Goal: Information Seeking & Learning: Learn about a topic

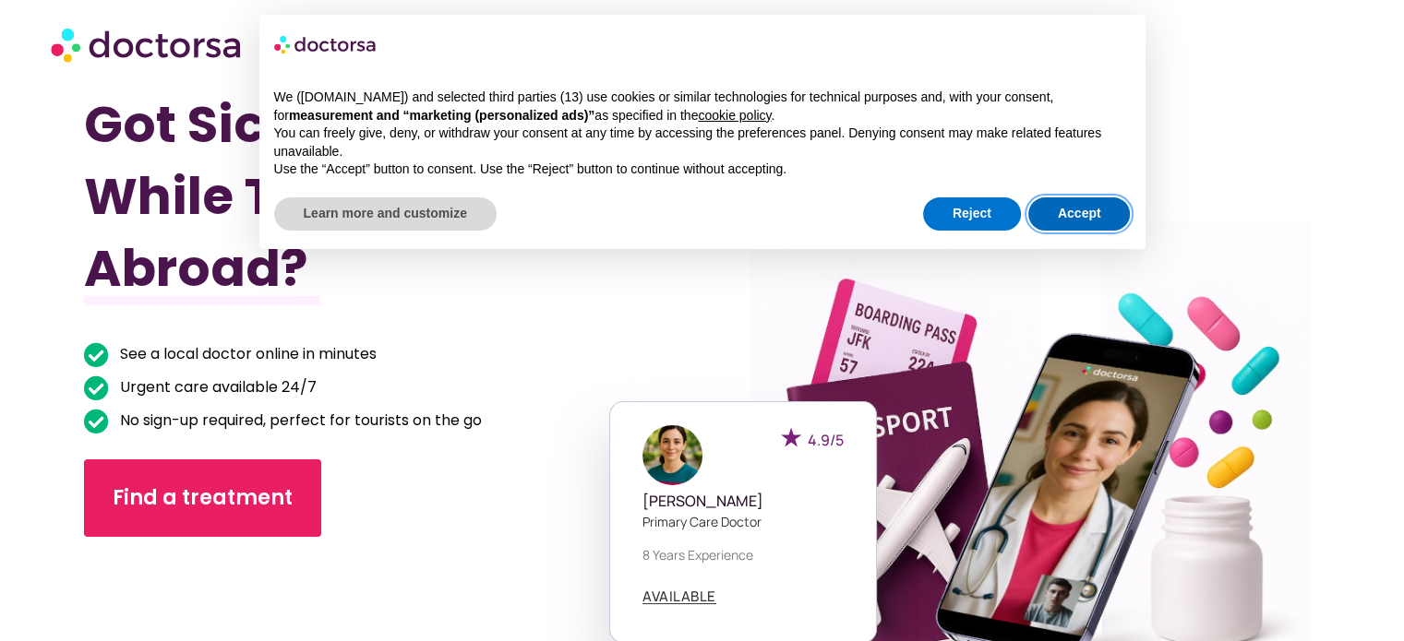
click at [1082, 209] on button "Accept" at bounding box center [1079, 213] width 102 height 33
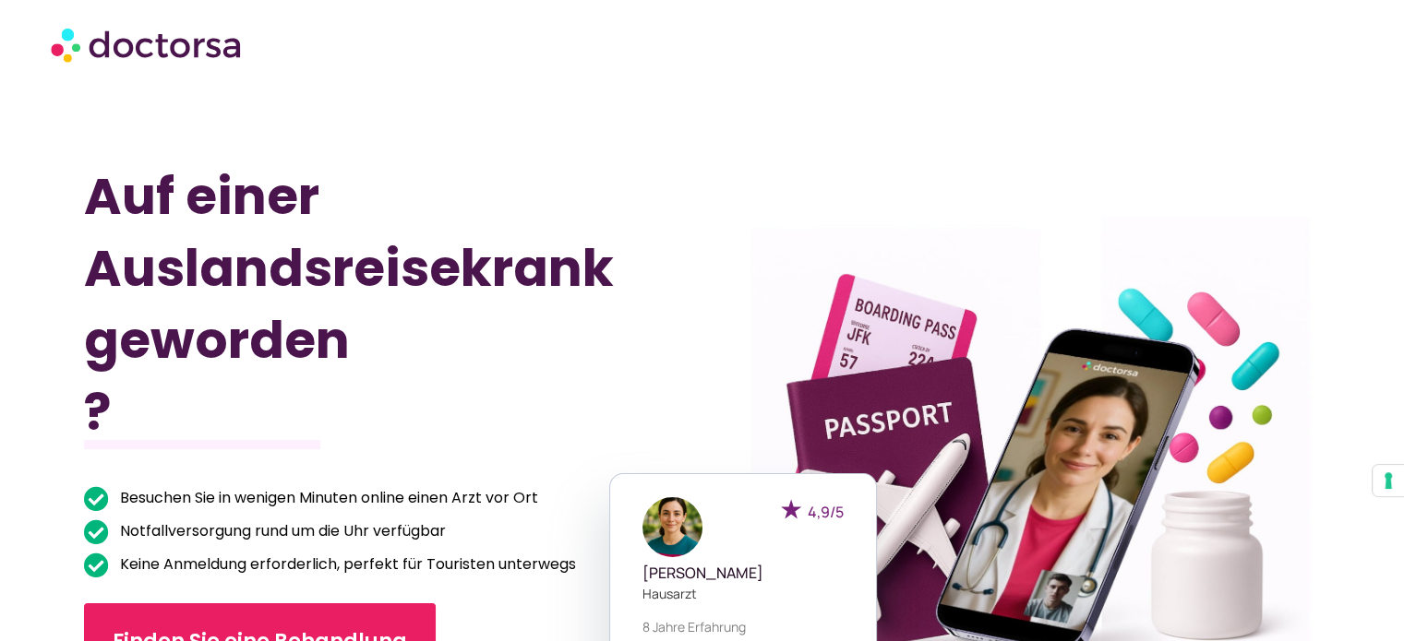
click at [989, 139] on div at bounding box center [1011, 487] width 658 height 848
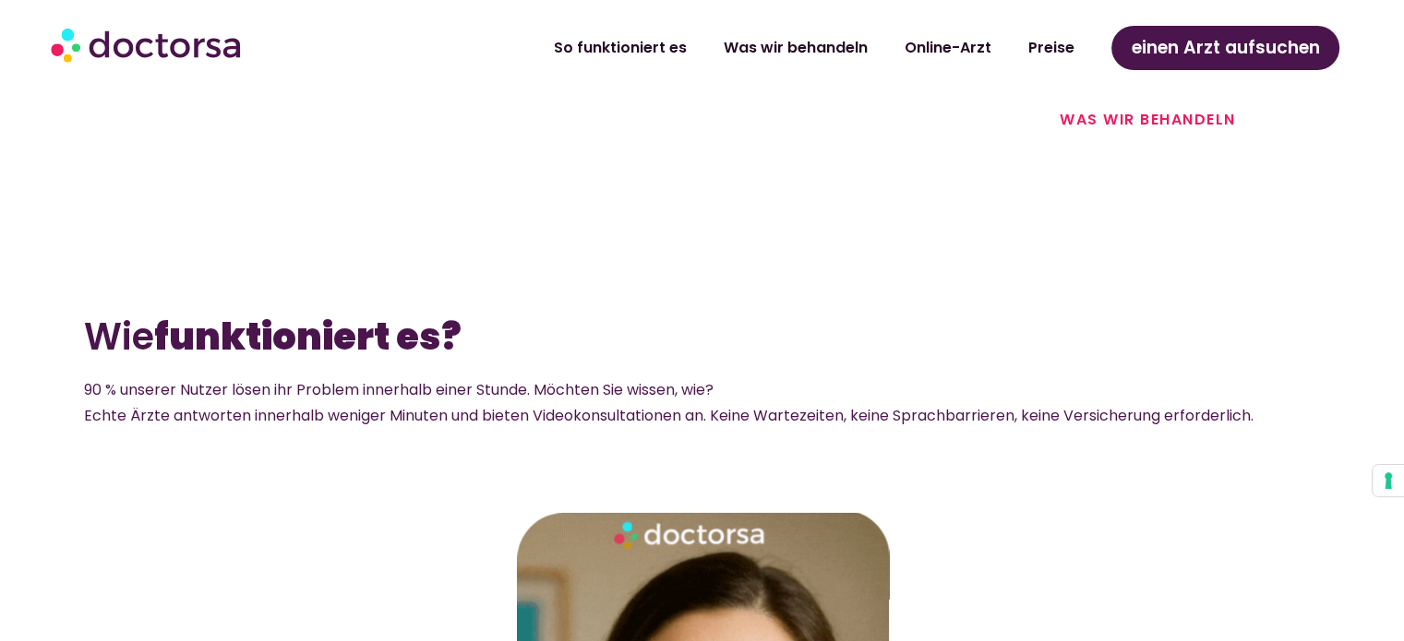
scroll to position [2676, 0]
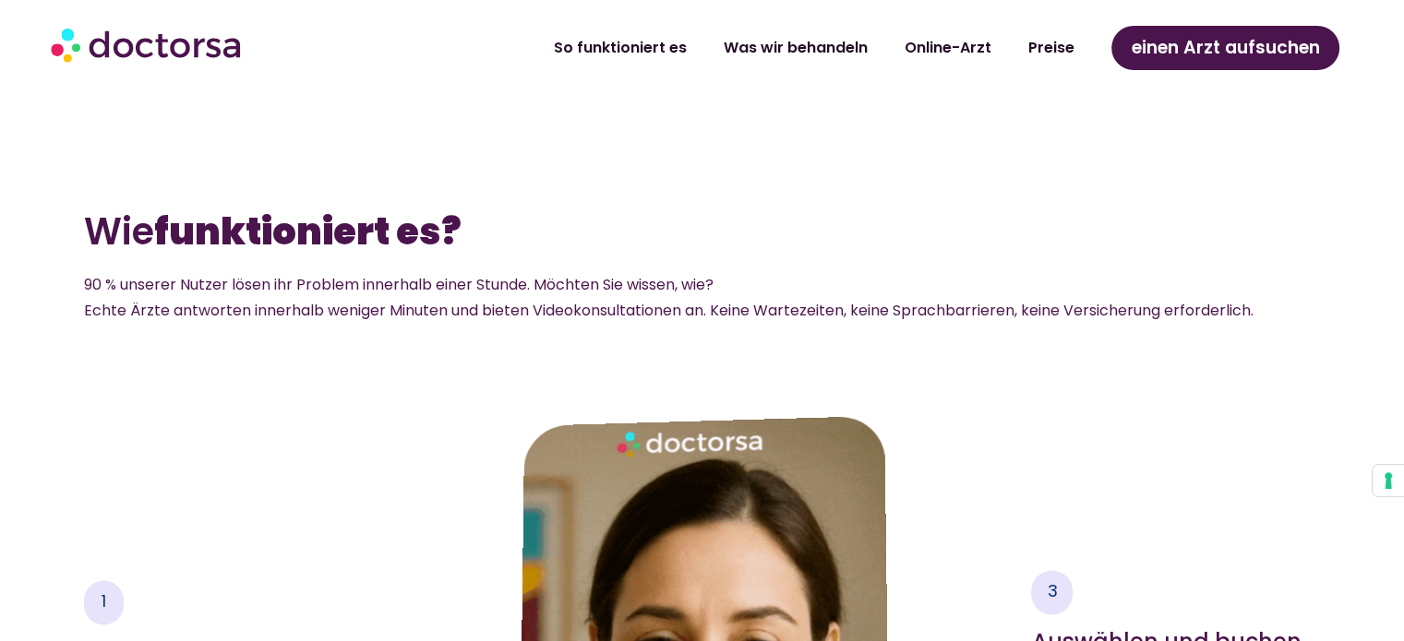
click at [174, 36] on img at bounding box center [148, 44] width 194 height 55
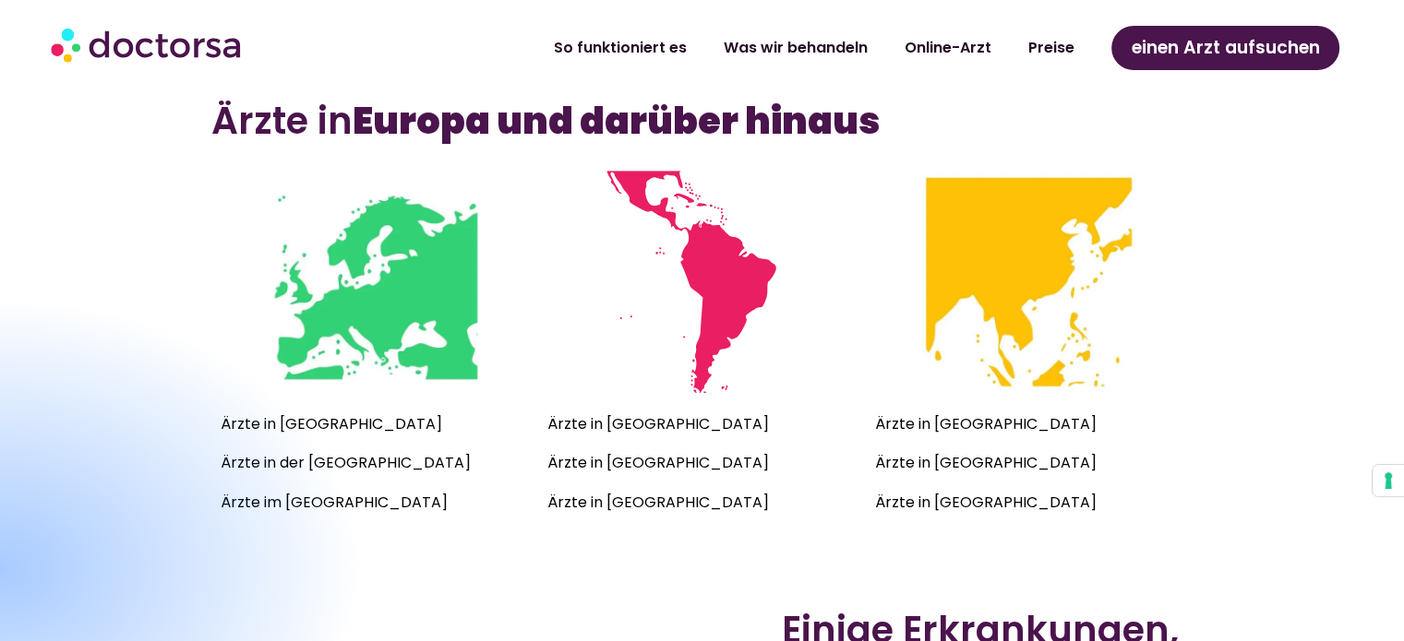
scroll to position [1477, 0]
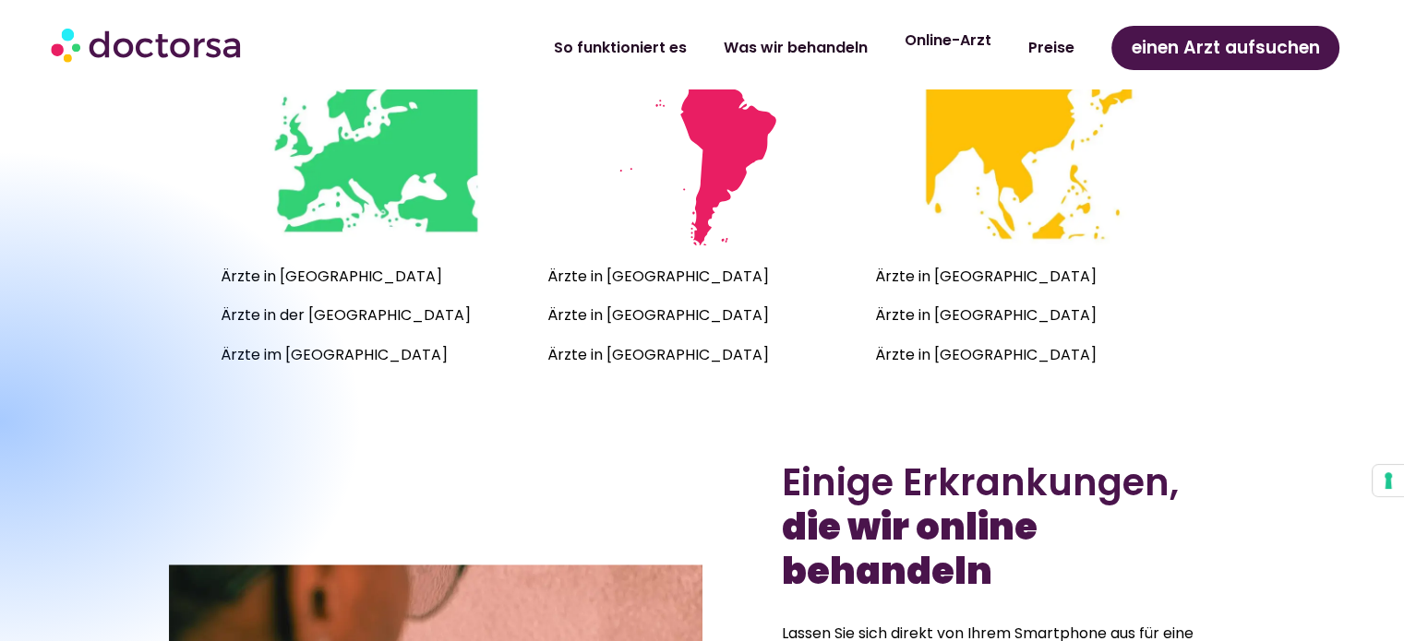
click at [979, 45] on font "Online-Arzt" at bounding box center [947, 40] width 87 height 21
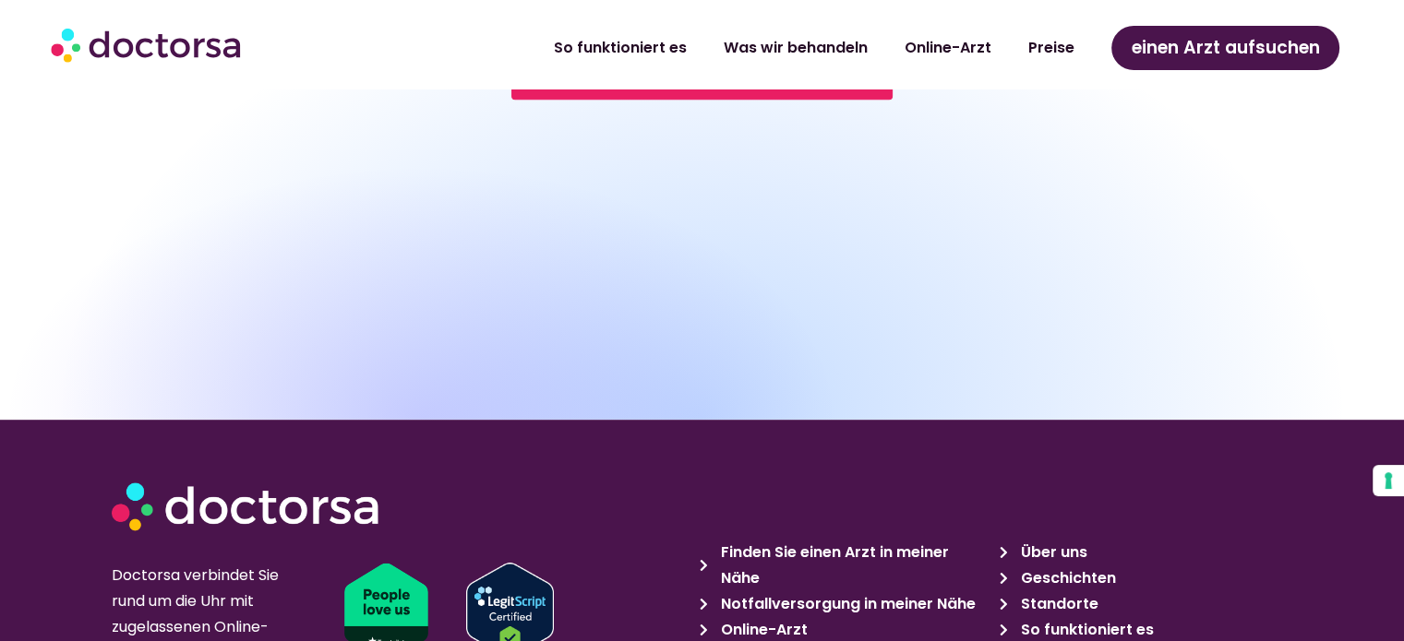
scroll to position [8289, 0]
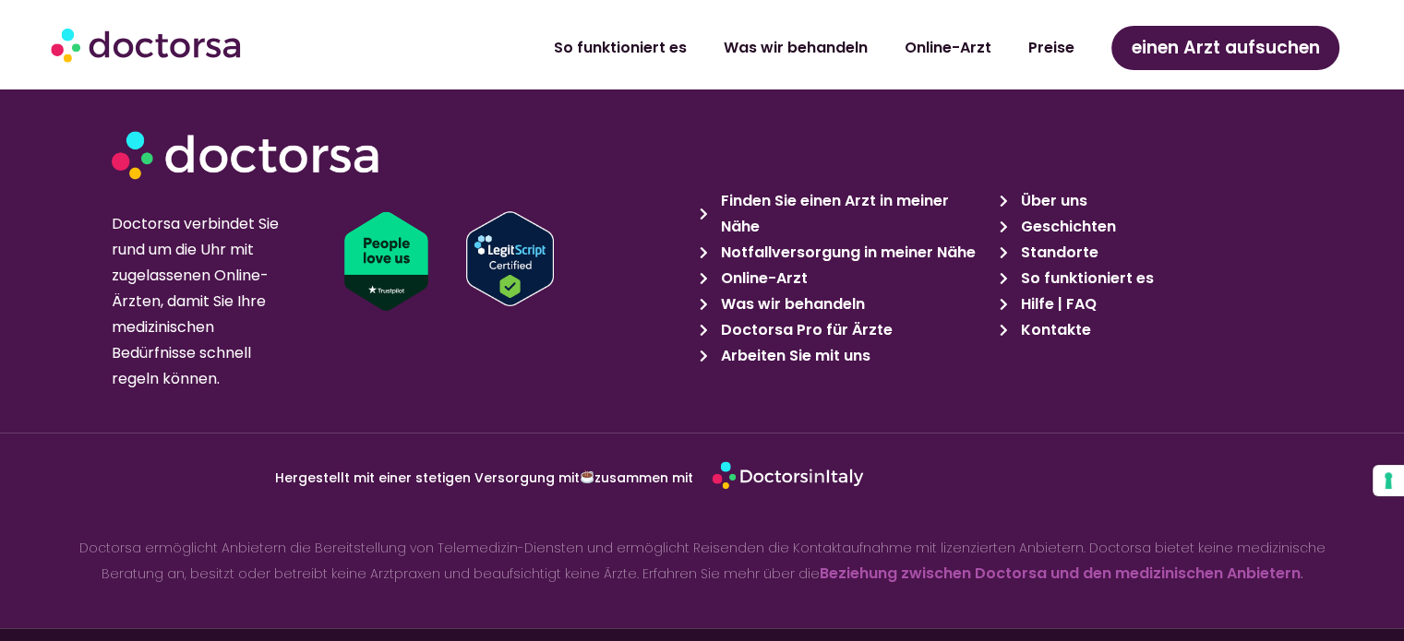
click at [786, 319] on font "Doctorsa Pro für Ärzte" at bounding box center [807, 329] width 172 height 21
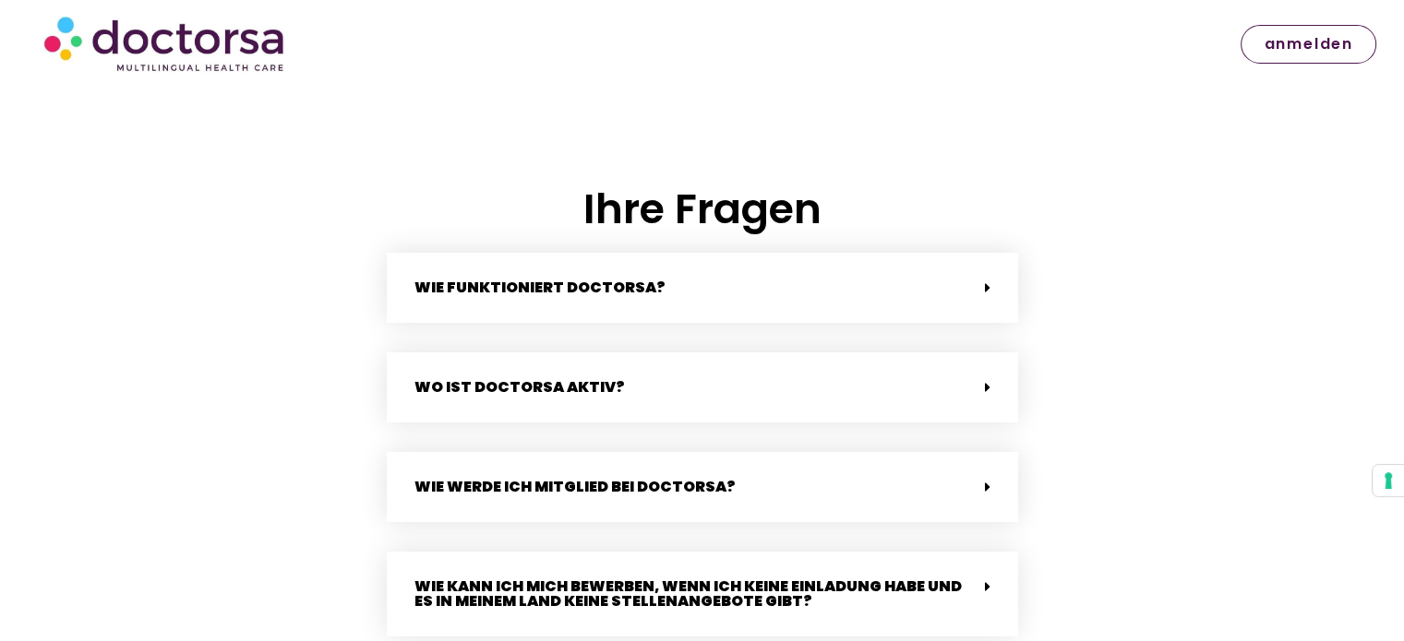
scroll to position [3968, 0]
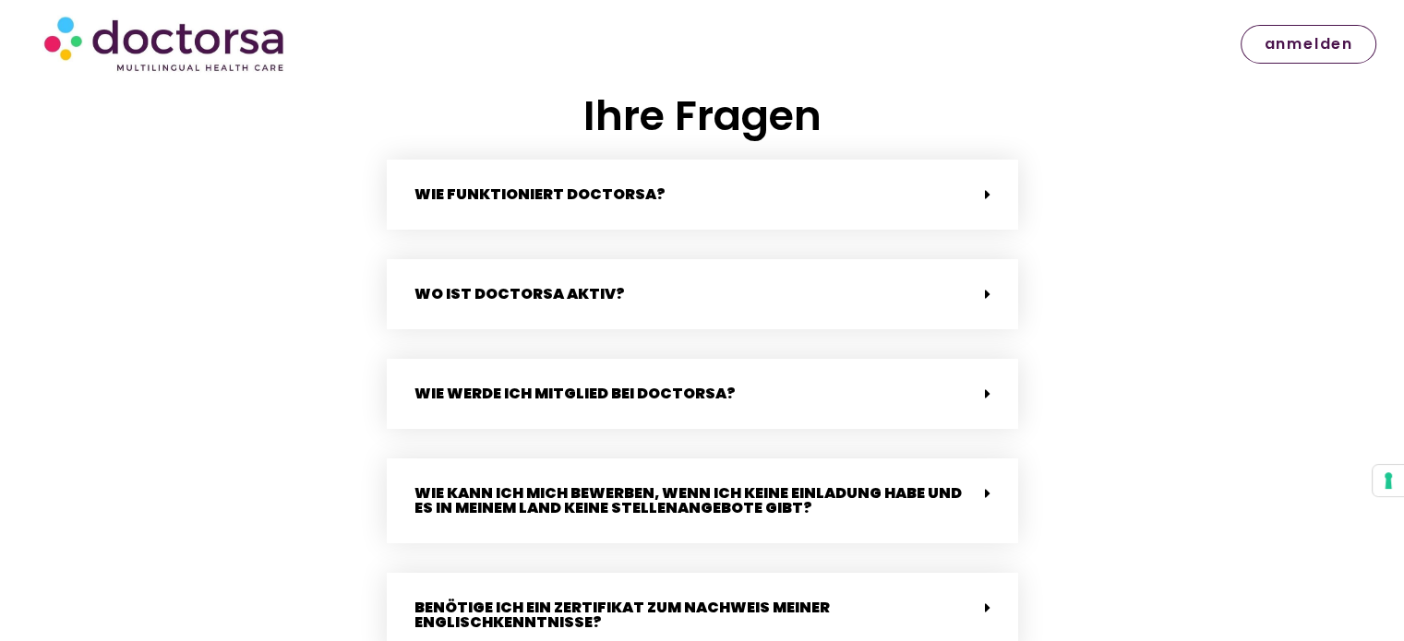
click at [786, 401] on div "Wie werde ich Mitglied bei Doctorsa?" at bounding box center [702, 394] width 631 height 70
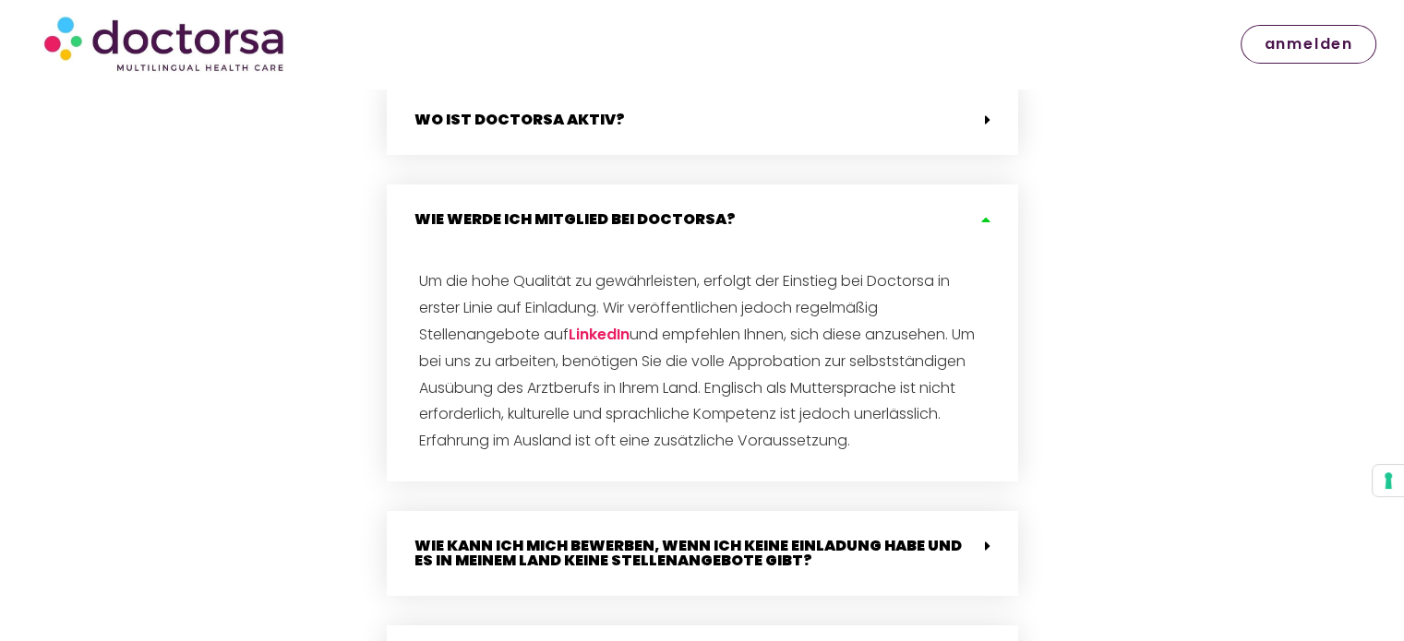
scroll to position [4153, 0]
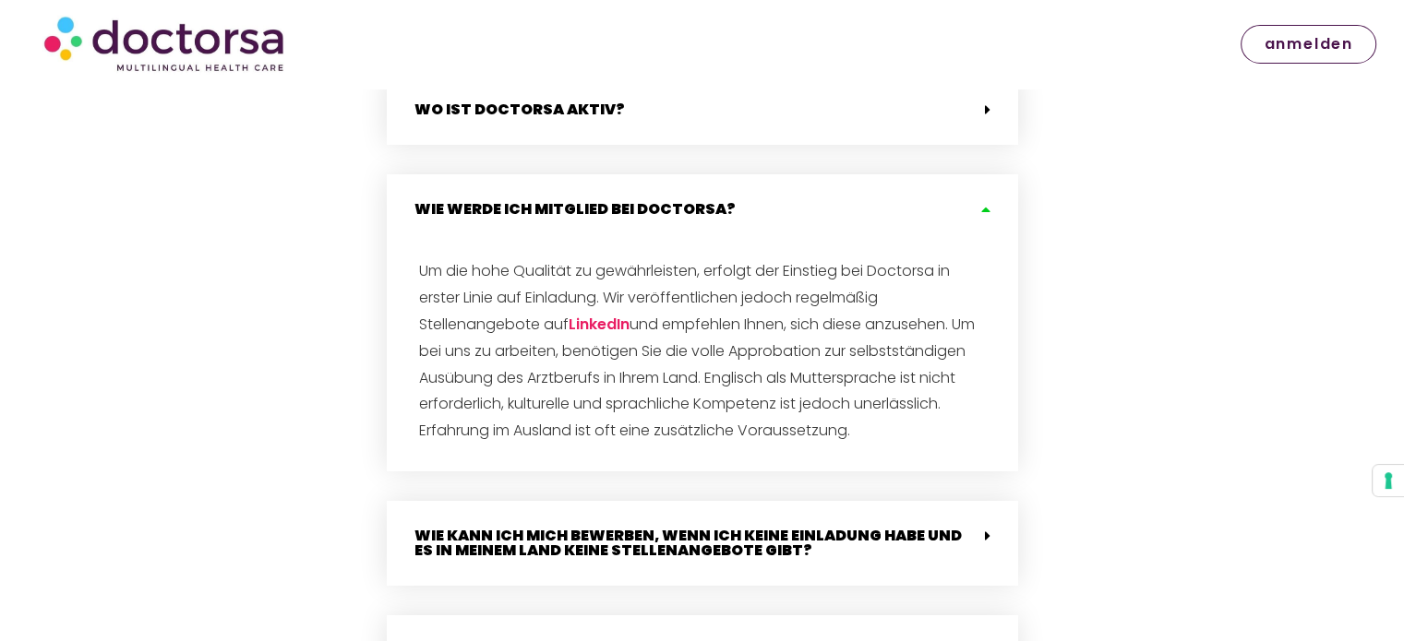
click at [758, 561] on font "Wie kann ich mich bewerben, wenn ich keine Einladung habe und es in meinem Land…" at bounding box center [687, 543] width 547 height 36
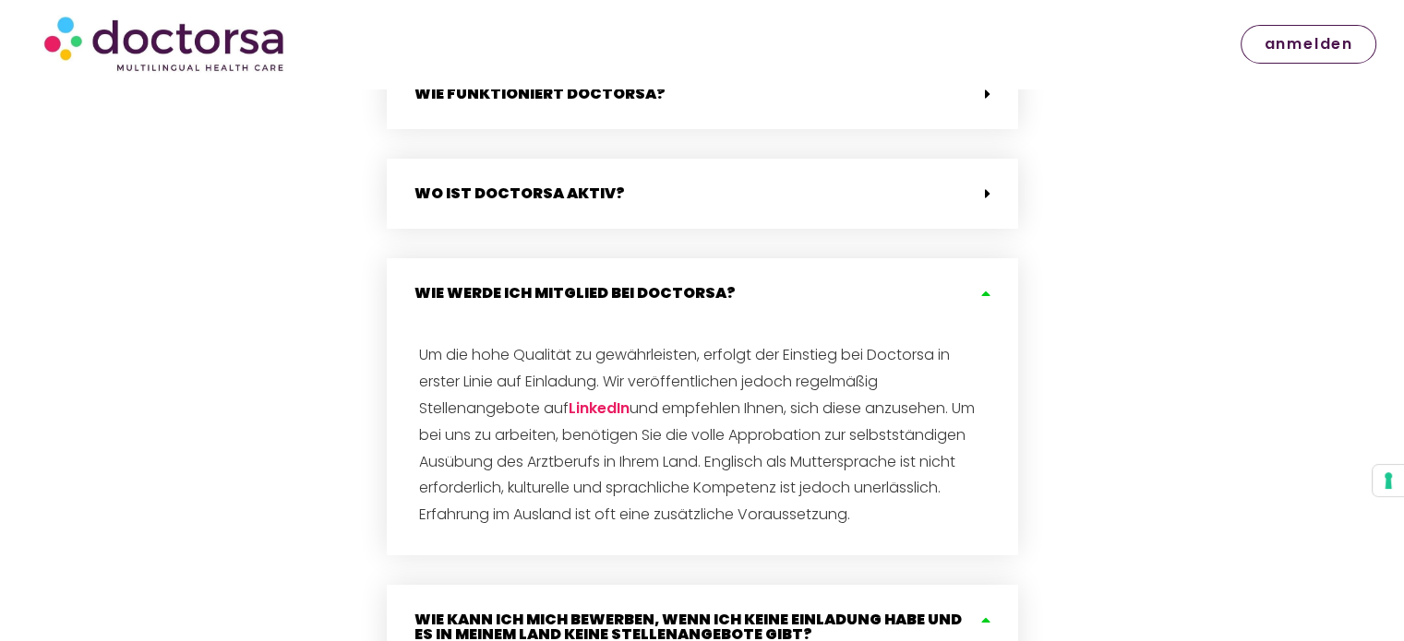
scroll to position [4061, 0]
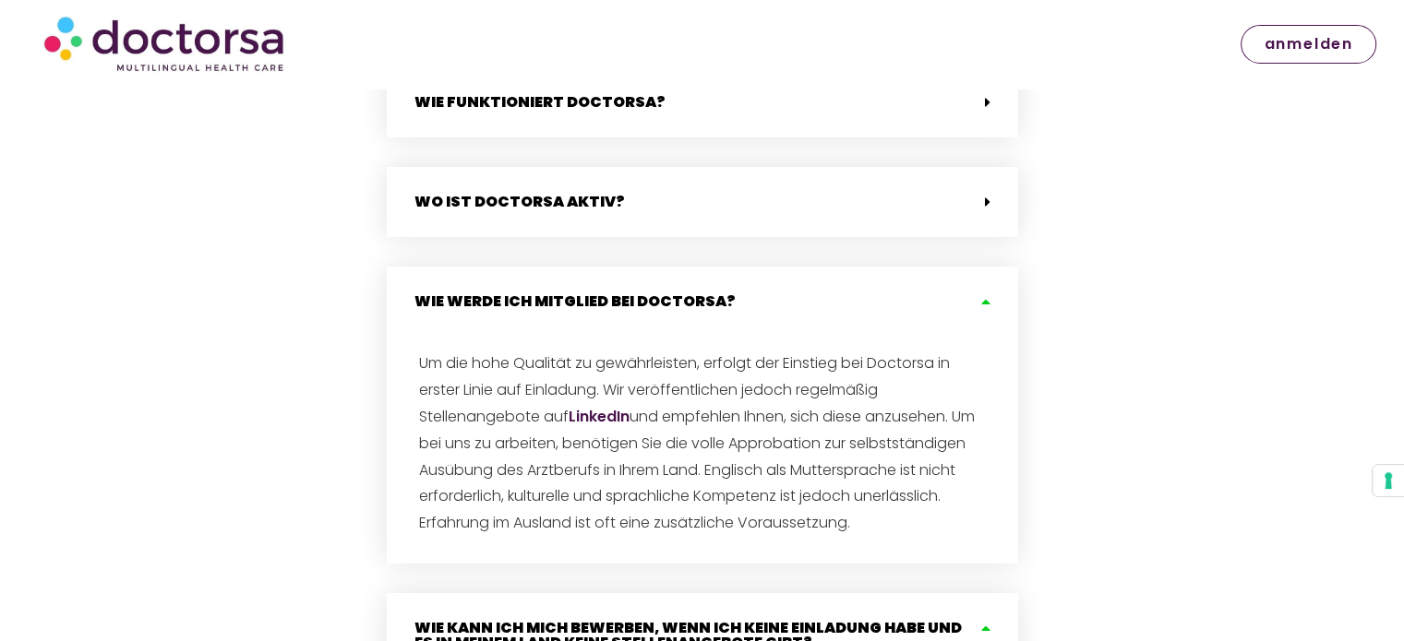
click at [608, 410] on font "LinkedIn" at bounding box center [598, 416] width 61 height 21
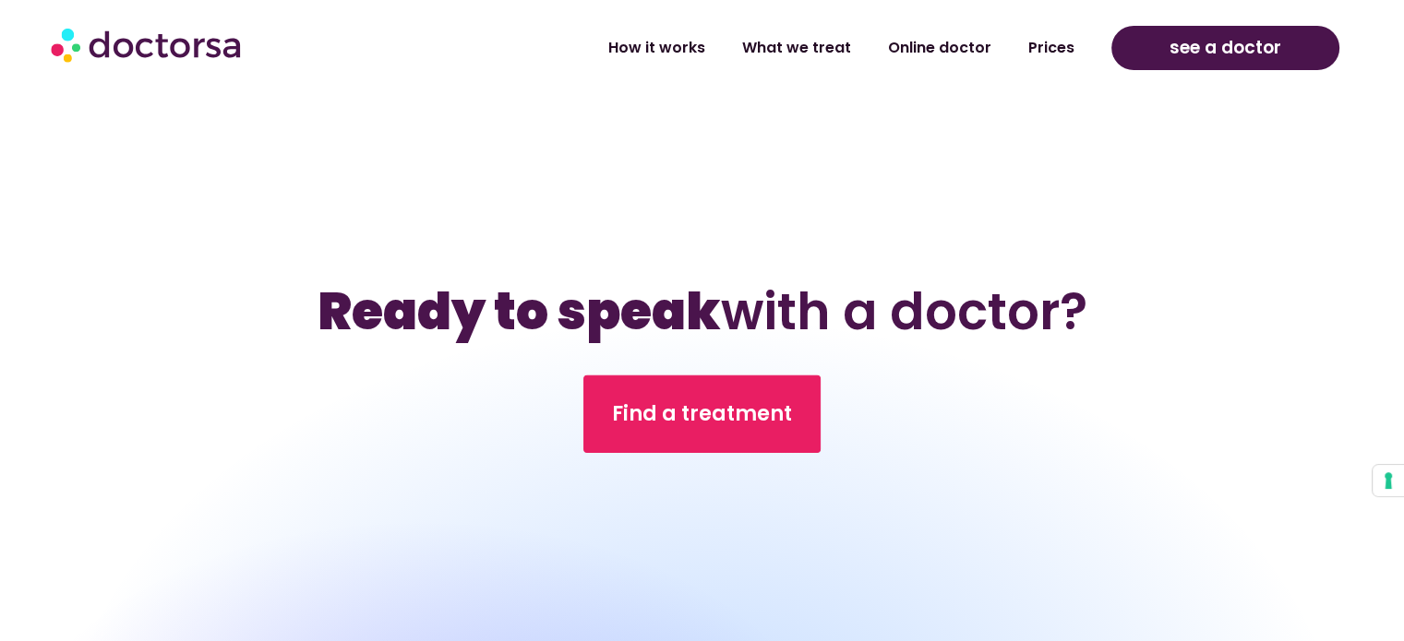
scroll to position [6183, 0]
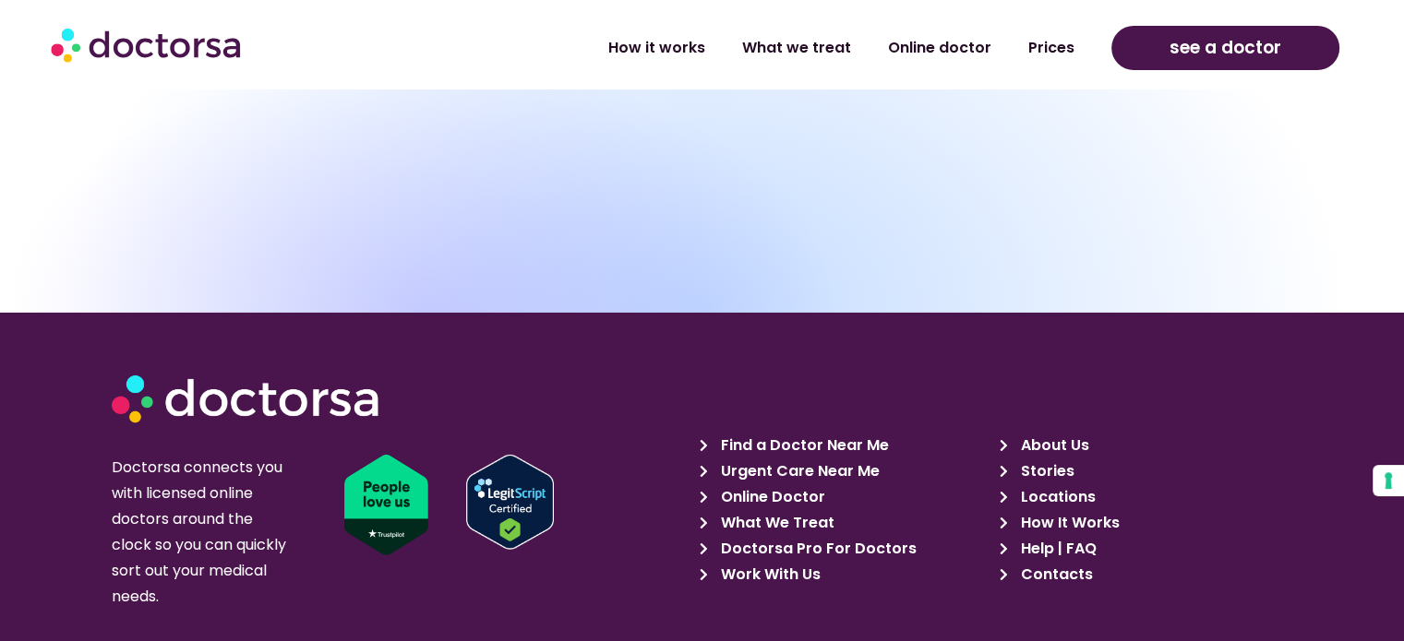
click at [1057, 433] on span "About Us" at bounding box center [1051, 446] width 73 height 26
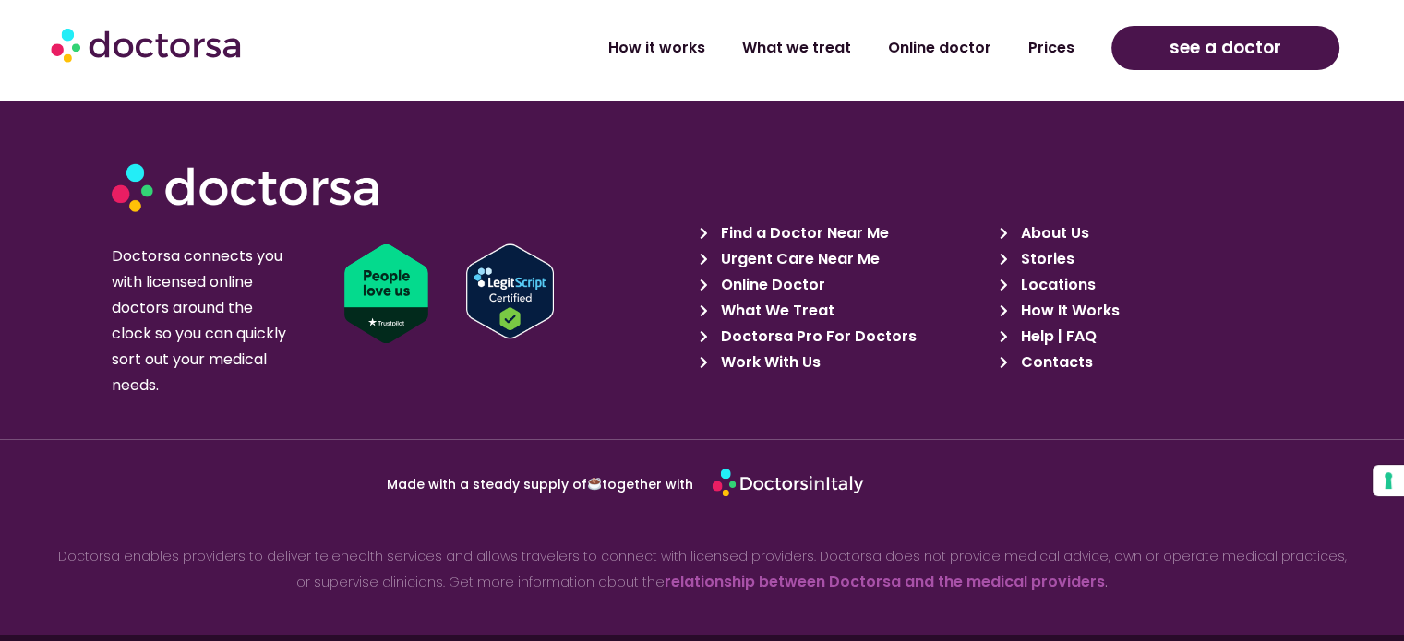
scroll to position [3118, 0]
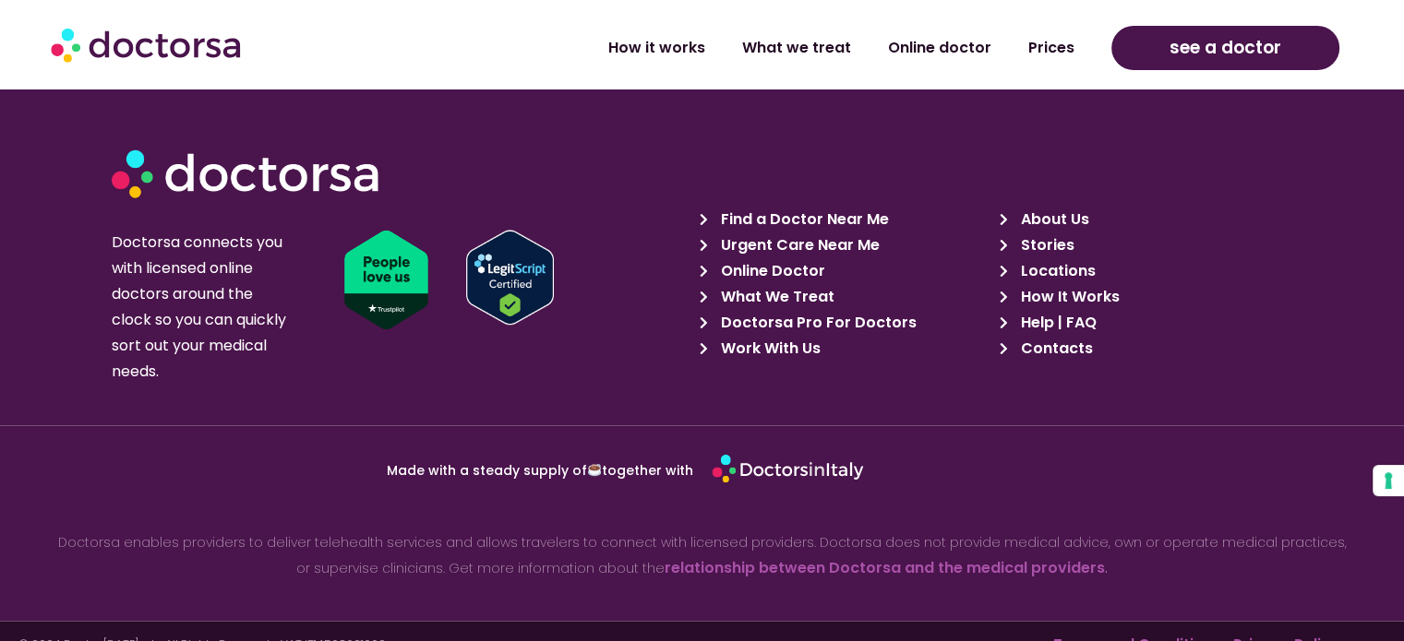
click at [1082, 258] on span "Locations" at bounding box center [1054, 271] width 79 height 26
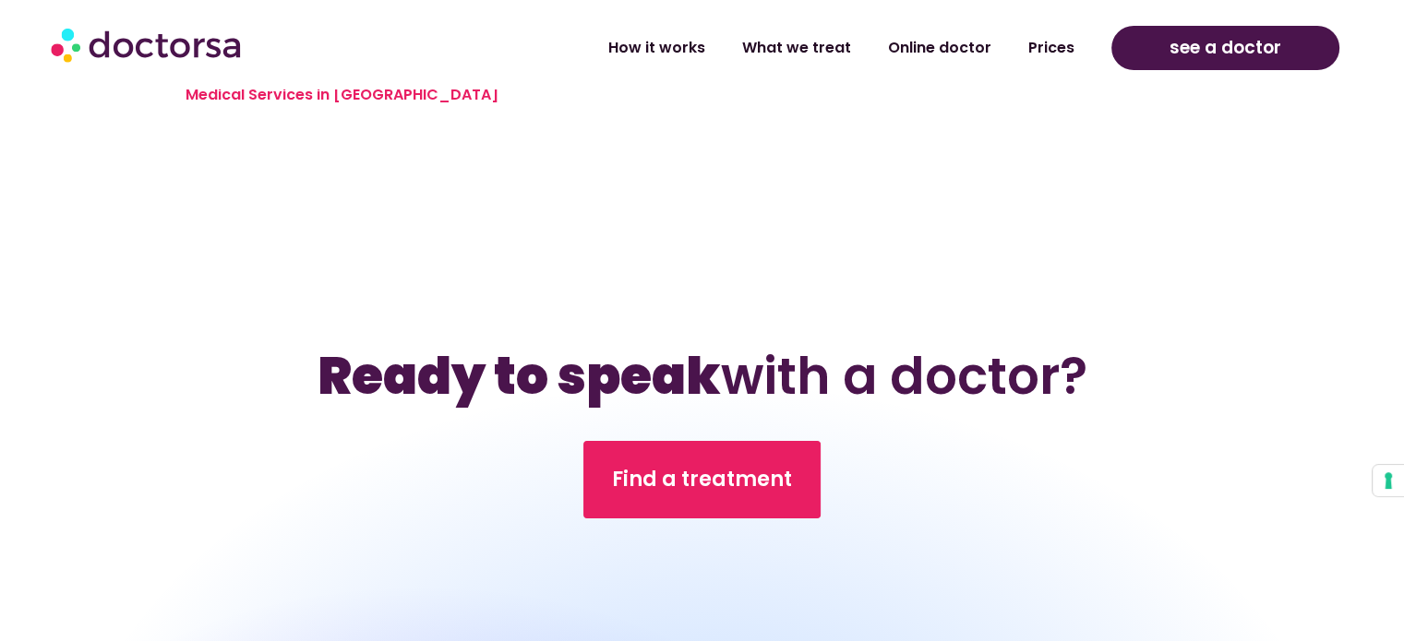
scroll to position [6990, 0]
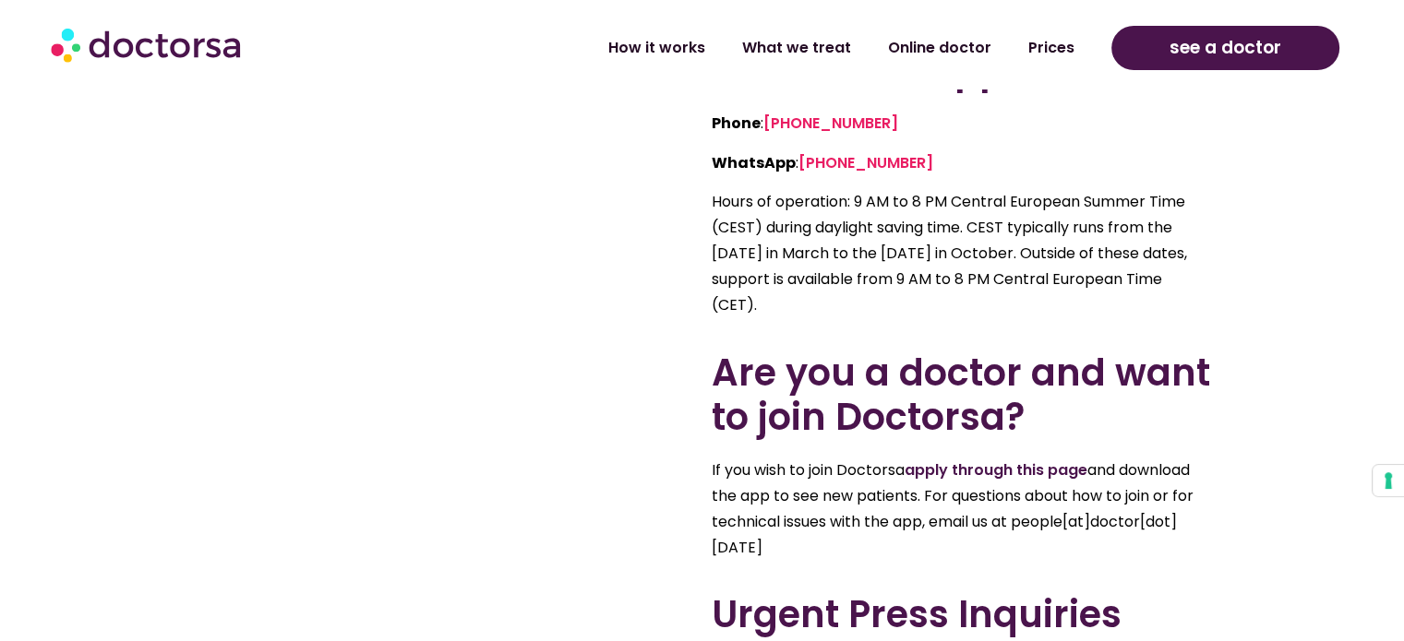
scroll to position [923, 0]
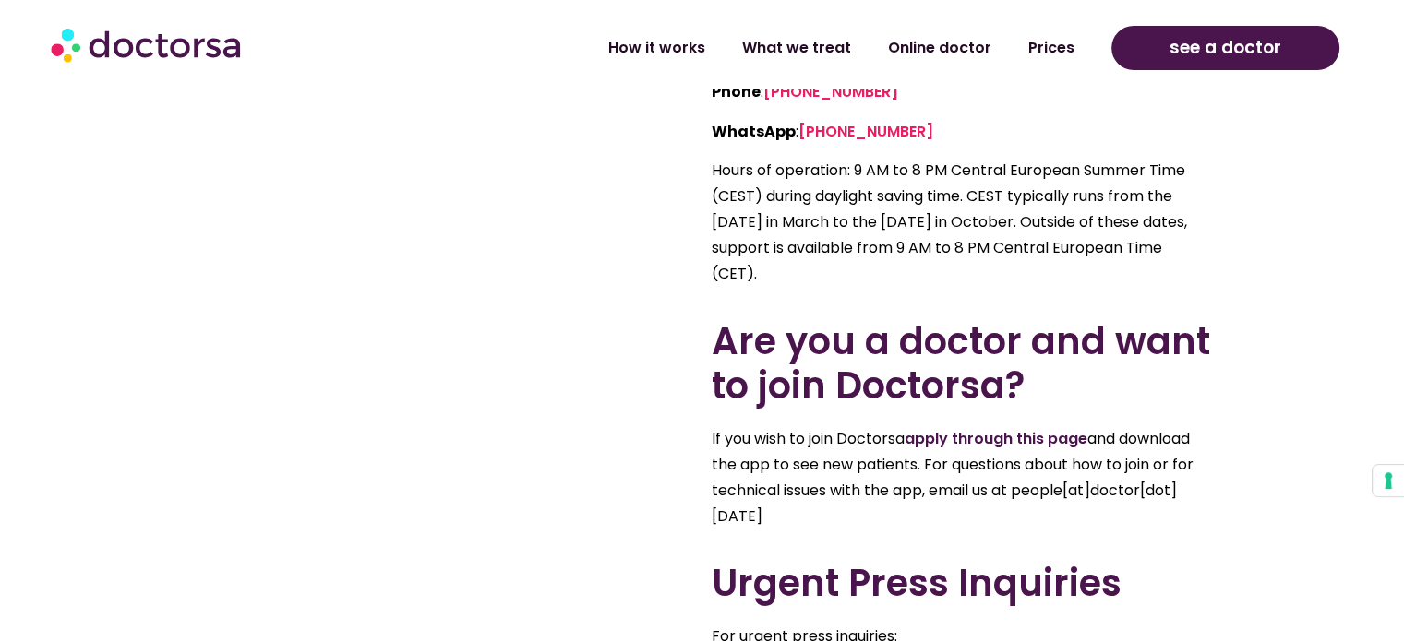
click at [1061, 442] on link "apply through this page" at bounding box center [995, 438] width 183 height 21
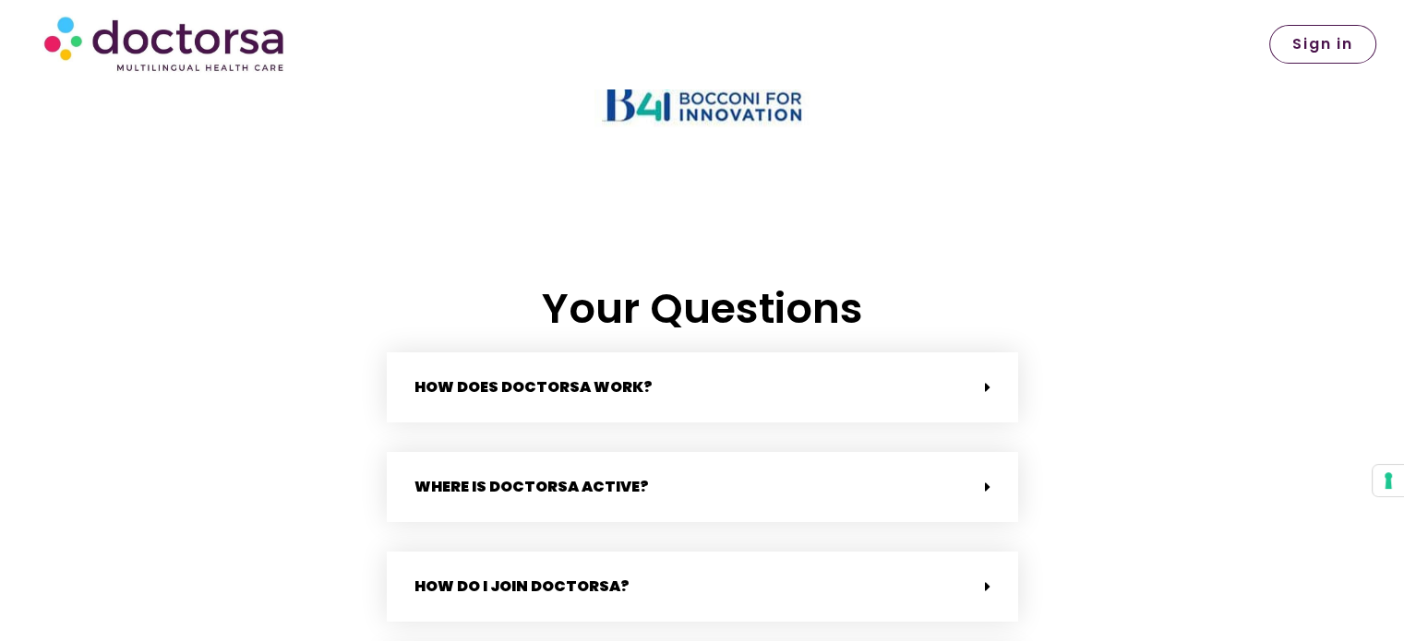
scroll to position [3784, 0]
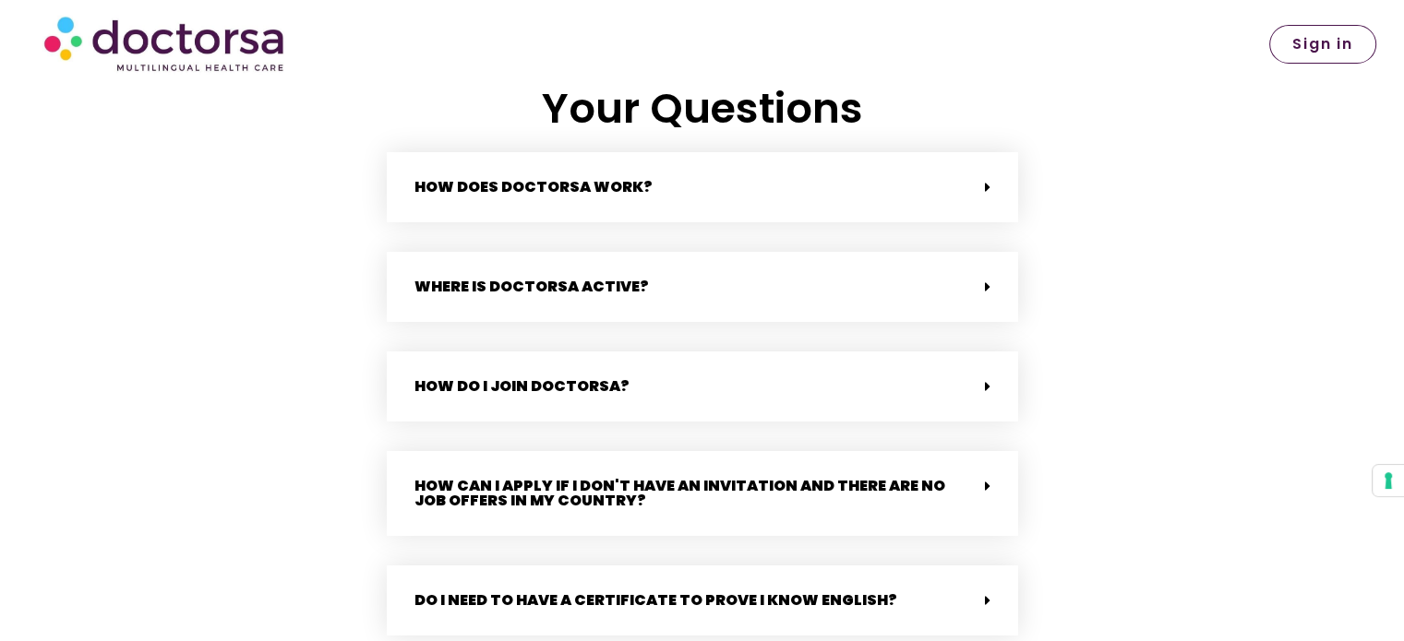
click at [651, 371] on div "How do I join Doctorsa?" at bounding box center [702, 387] width 631 height 70
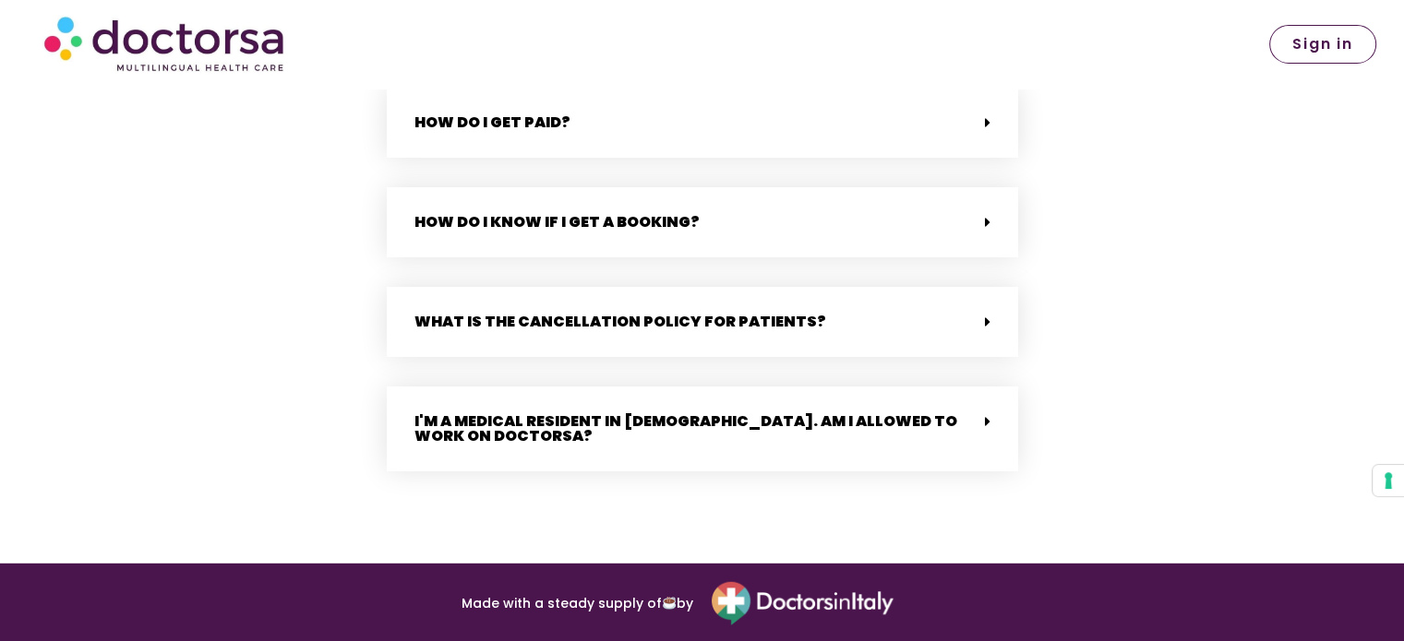
scroll to position [4984, 0]
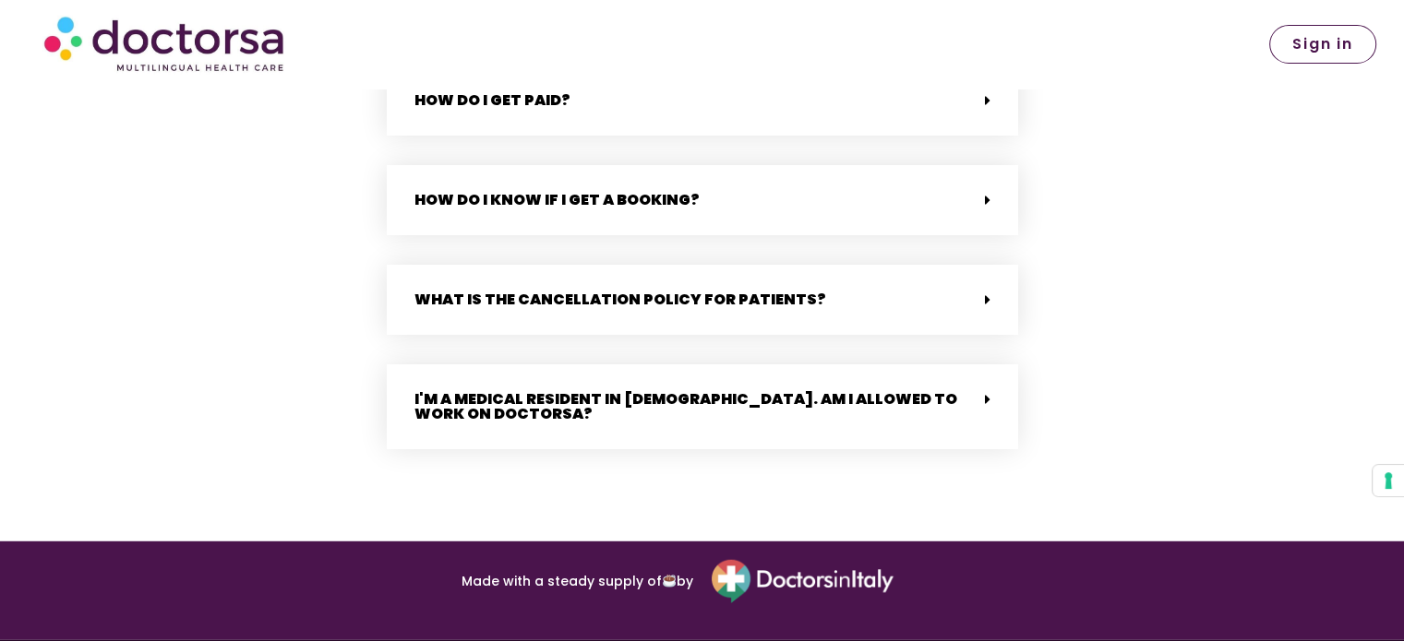
click at [947, 400] on div "I'm a medical resident in [DEMOGRAPHIC_DATA]. Am I allowed to work on Doctorsa?" at bounding box center [702, 407] width 631 height 85
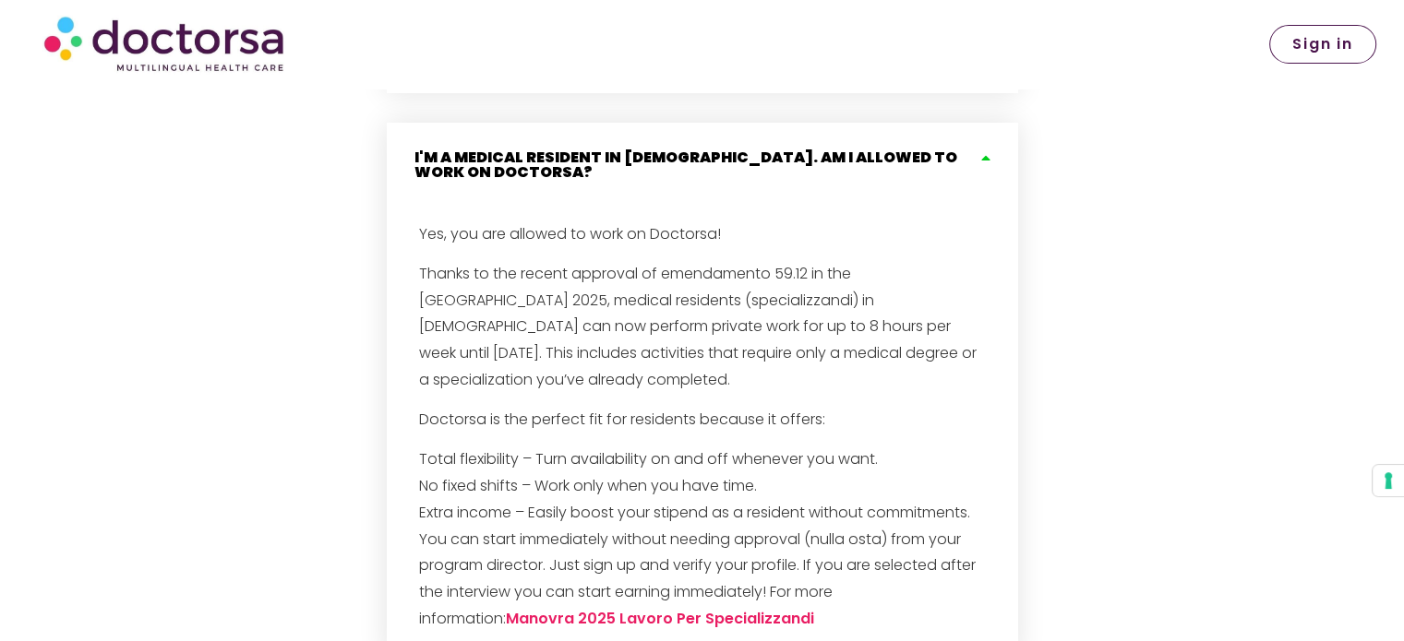
scroll to position [5353, 0]
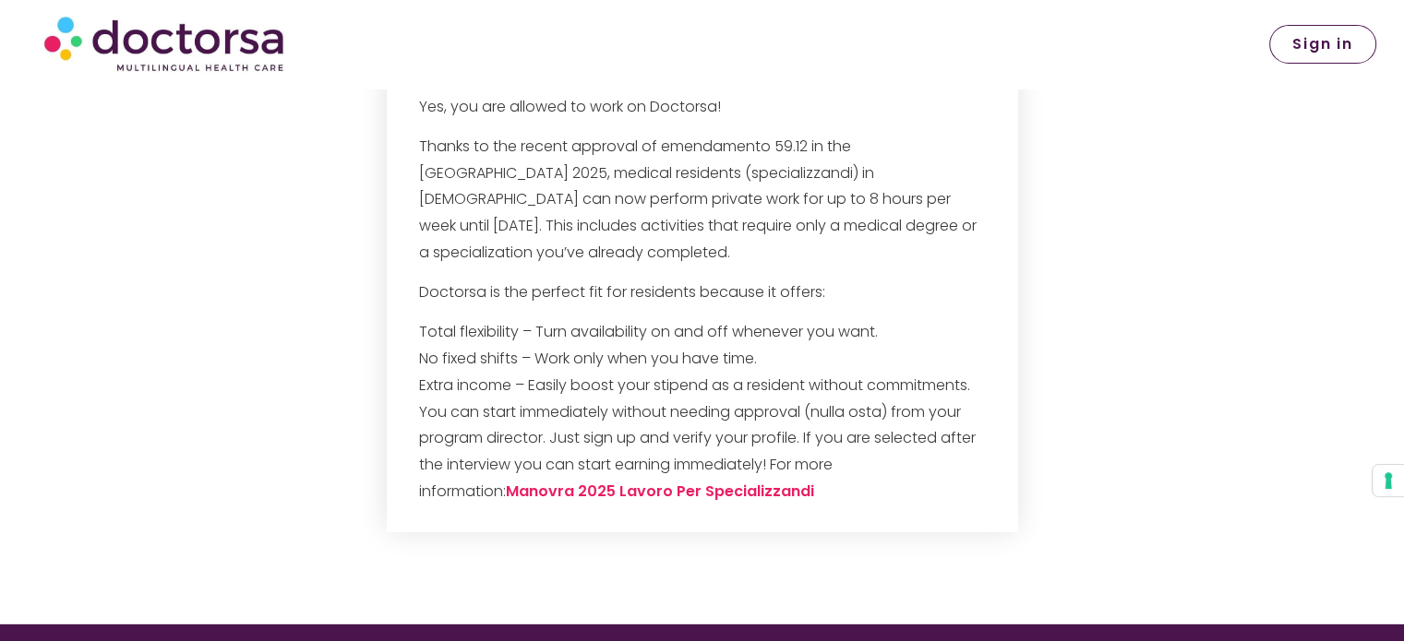
click at [1322, 52] on span "Sign in" at bounding box center [1322, 44] width 61 height 15
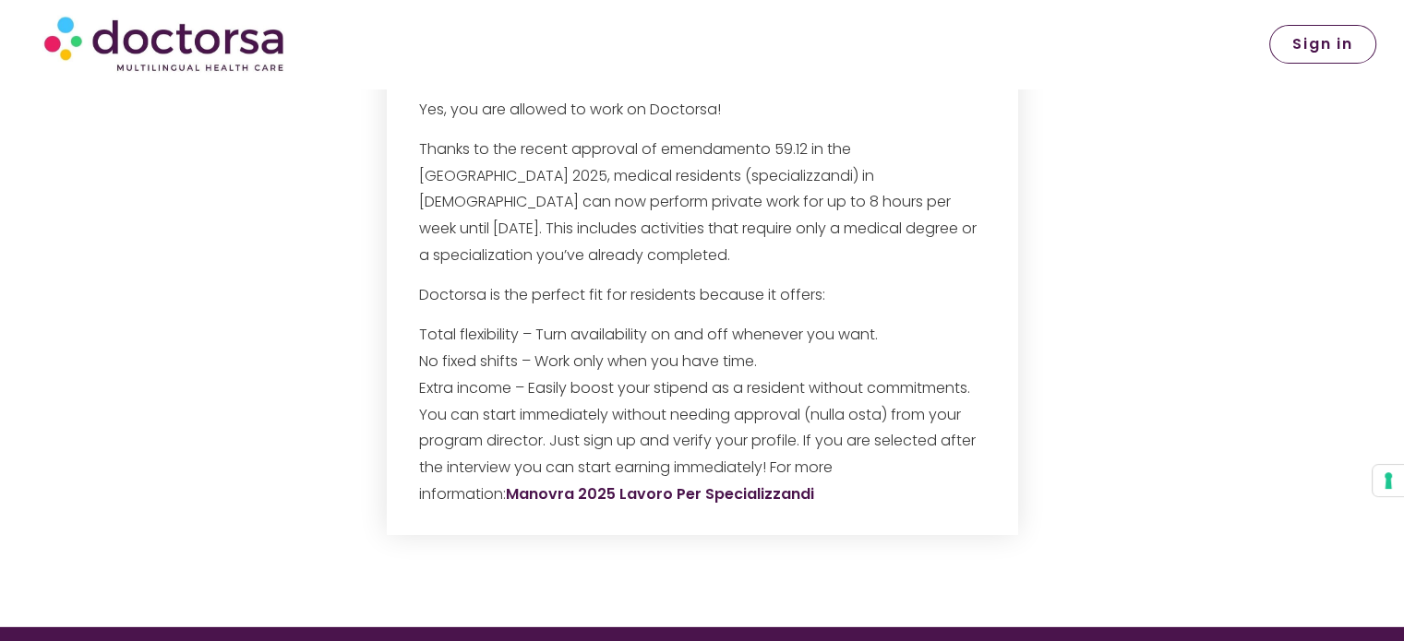
click at [625, 484] on link "Manovra 2025 Lavoro Per Specializzandi" at bounding box center [660, 494] width 308 height 21
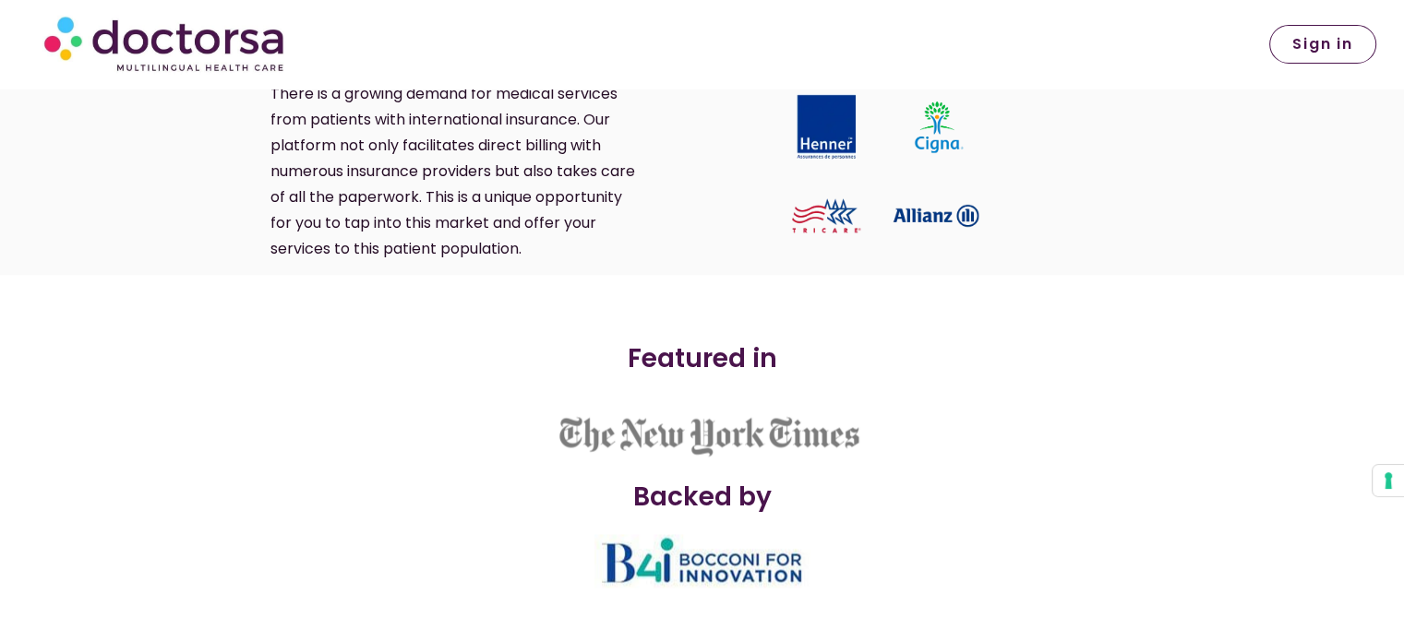
scroll to position [2846, 0]
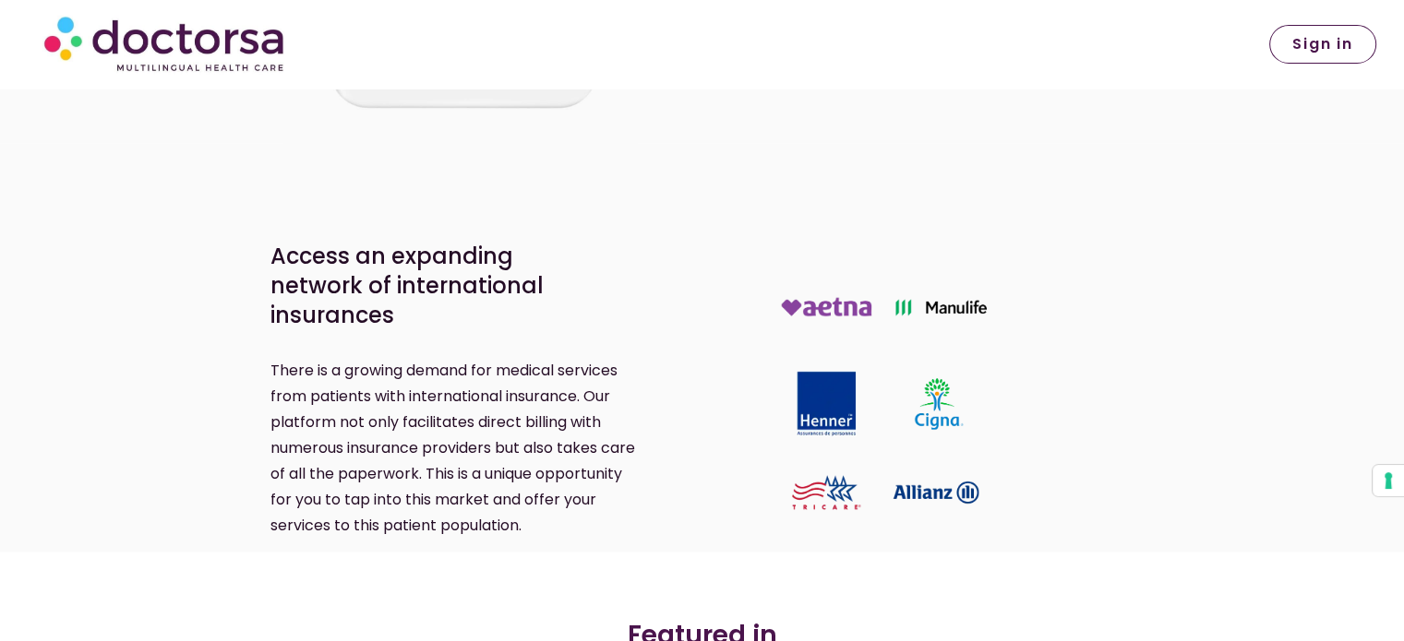
click at [257, 43] on img at bounding box center [163, 44] width 253 height 68
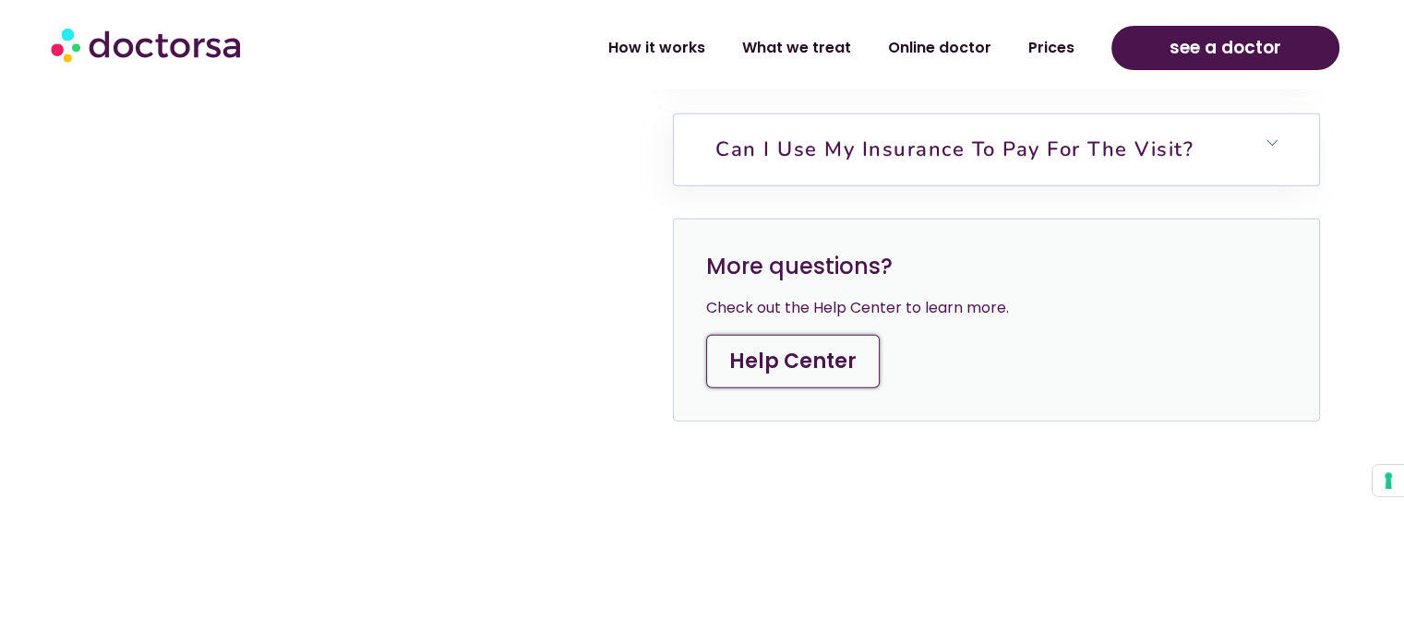
scroll to position [5445, 0]
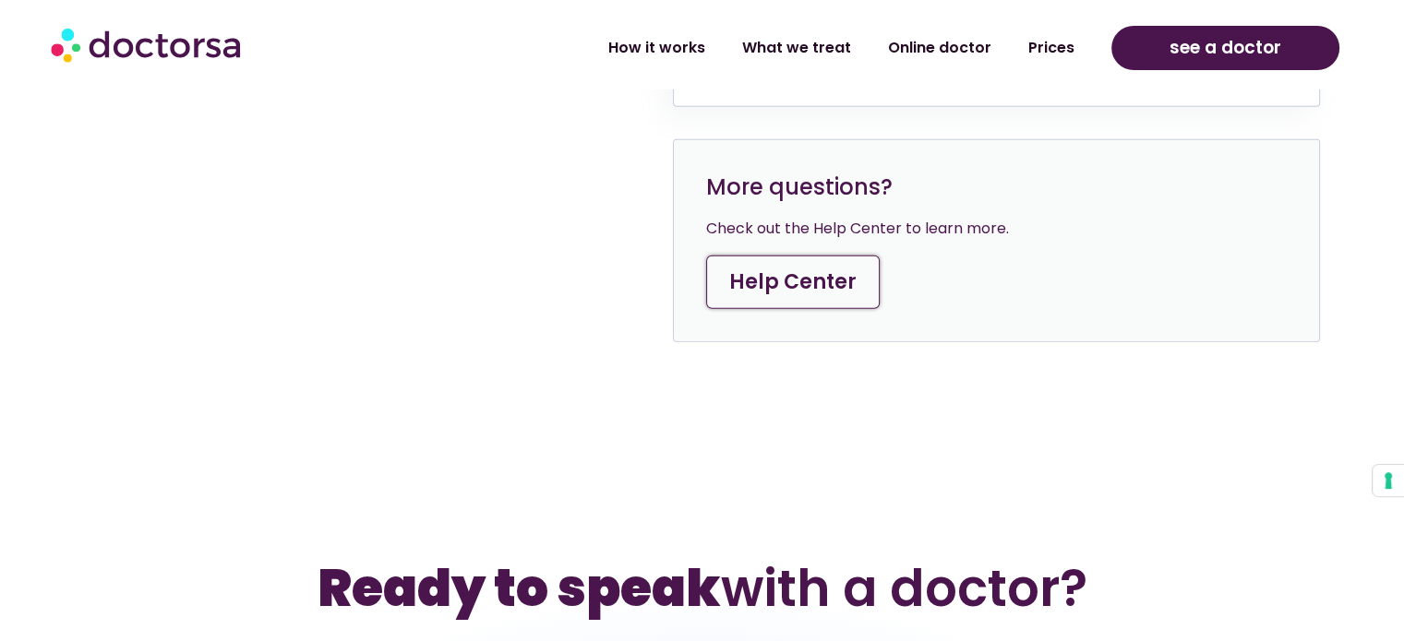
click at [761, 256] on link "Help Center" at bounding box center [793, 283] width 174 height 54
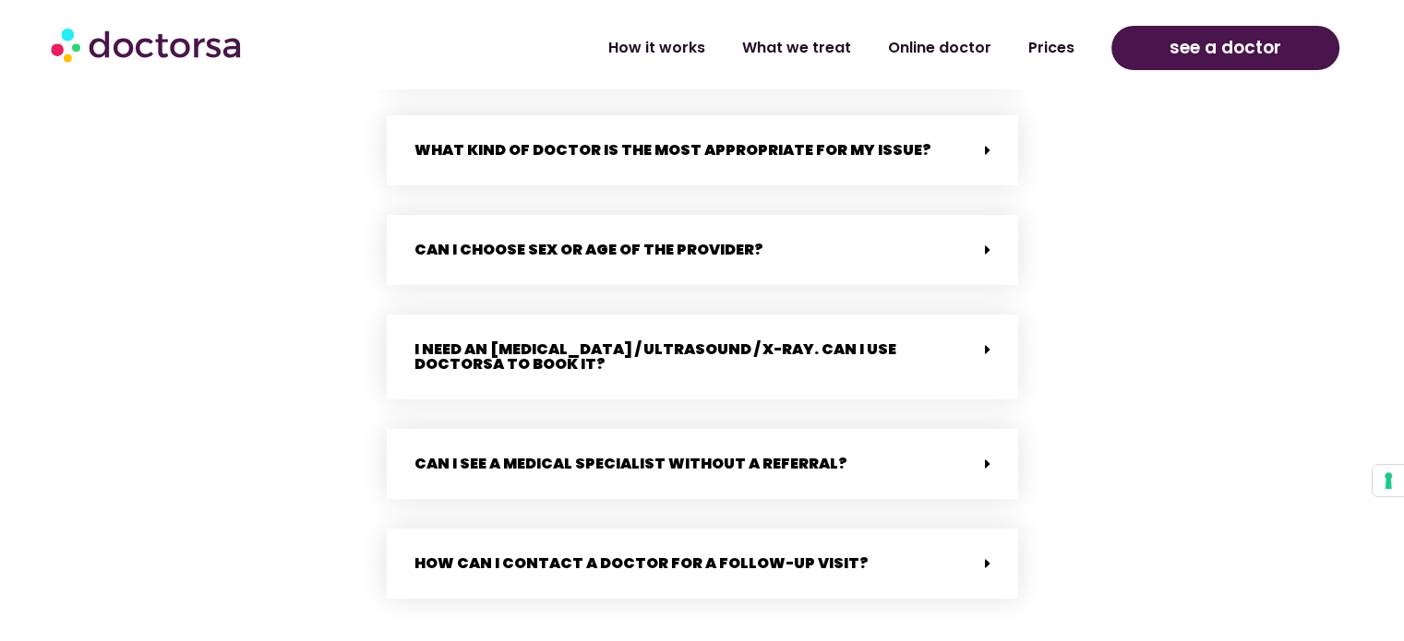
scroll to position [3784, 0]
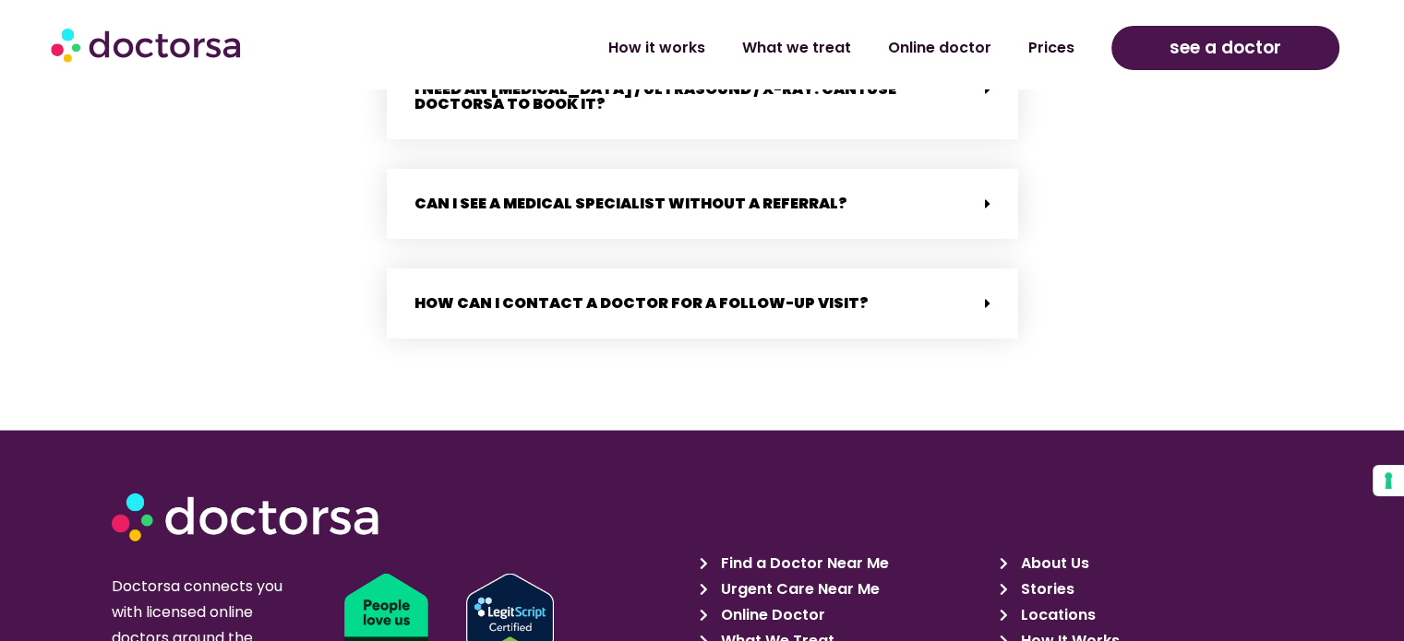
click at [1074, 551] on span "About Us" at bounding box center [1051, 564] width 73 height 26
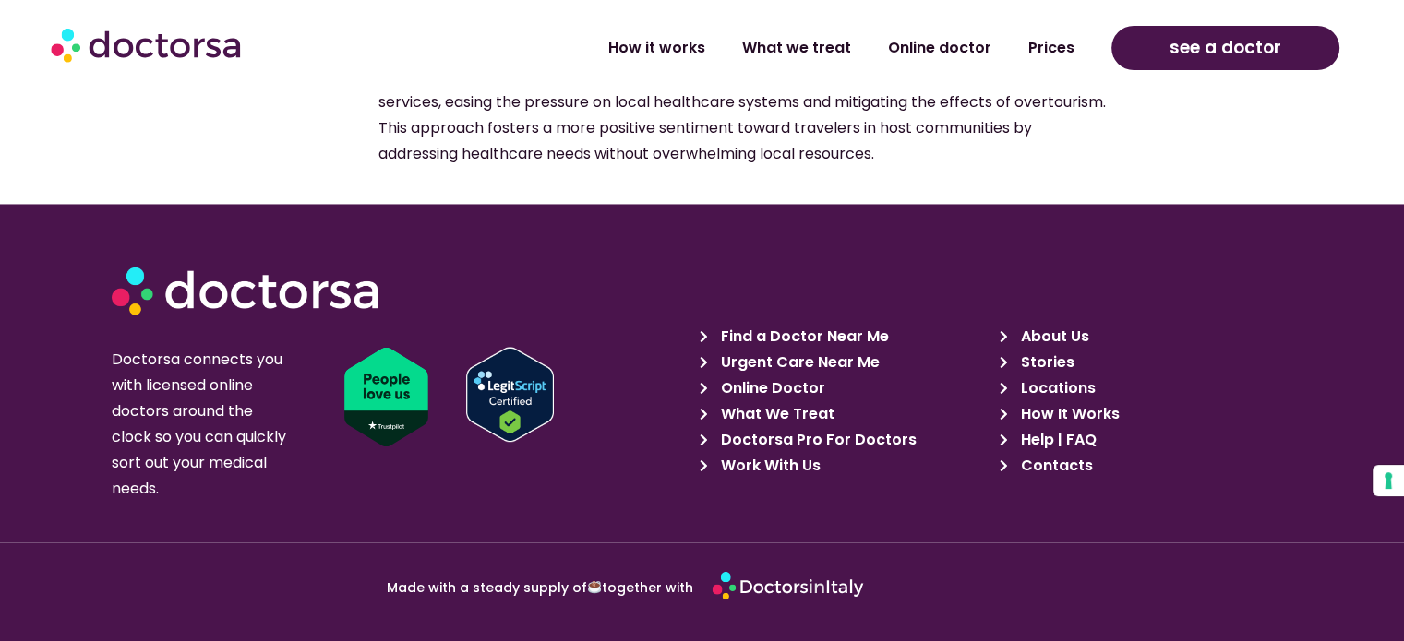
scroll to position [3045, 0]
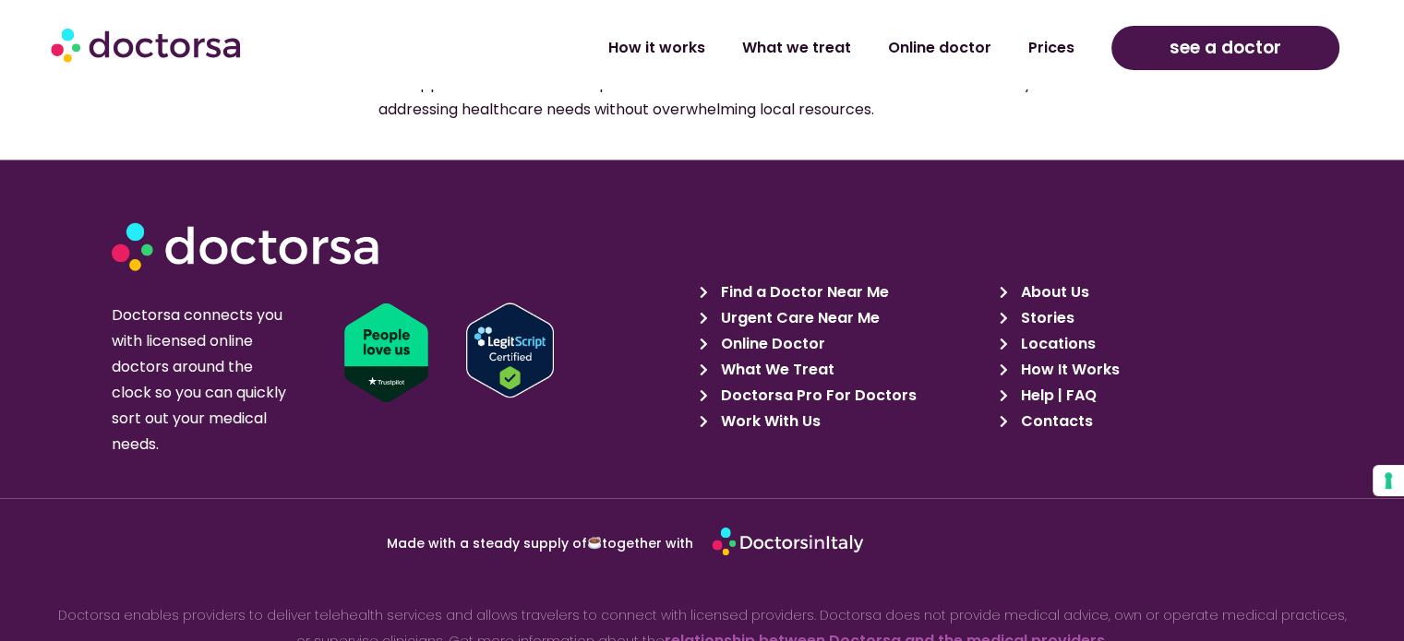
click at [683, 629] on link "relationship between Doctorsa and the medical providers" at bounding box center [884, 639] width 440 height 21
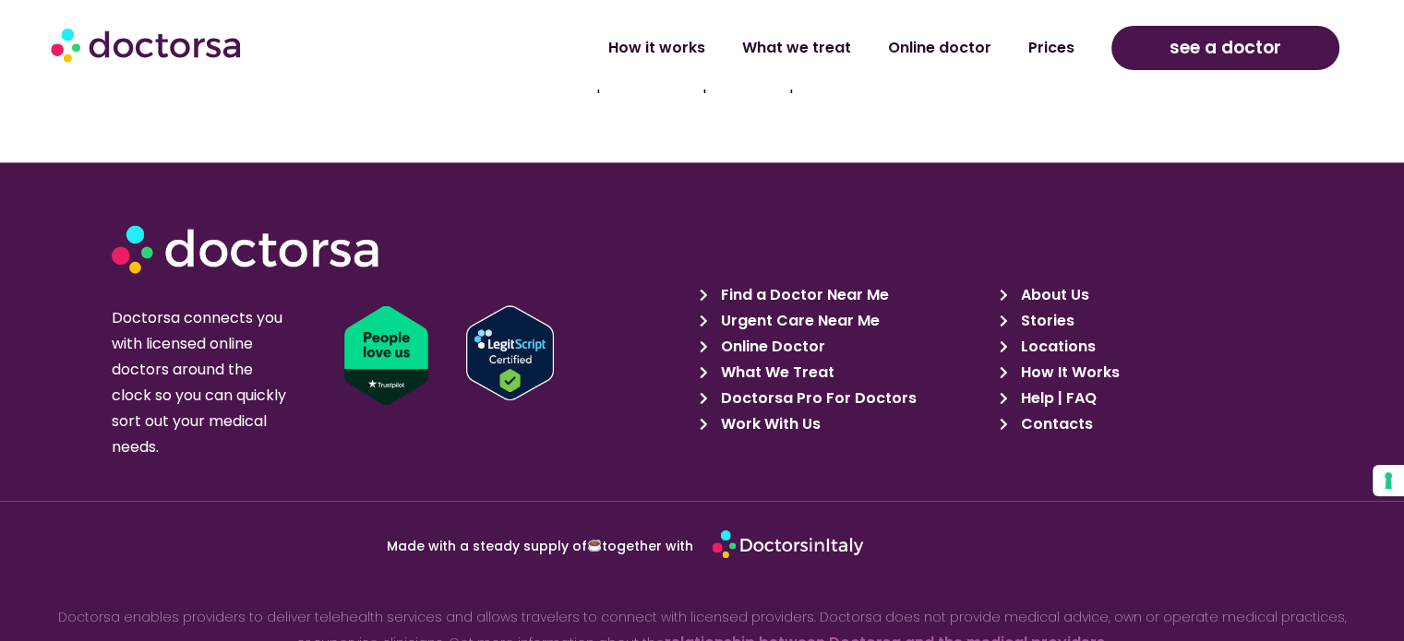
scroll to position [2455, 0]
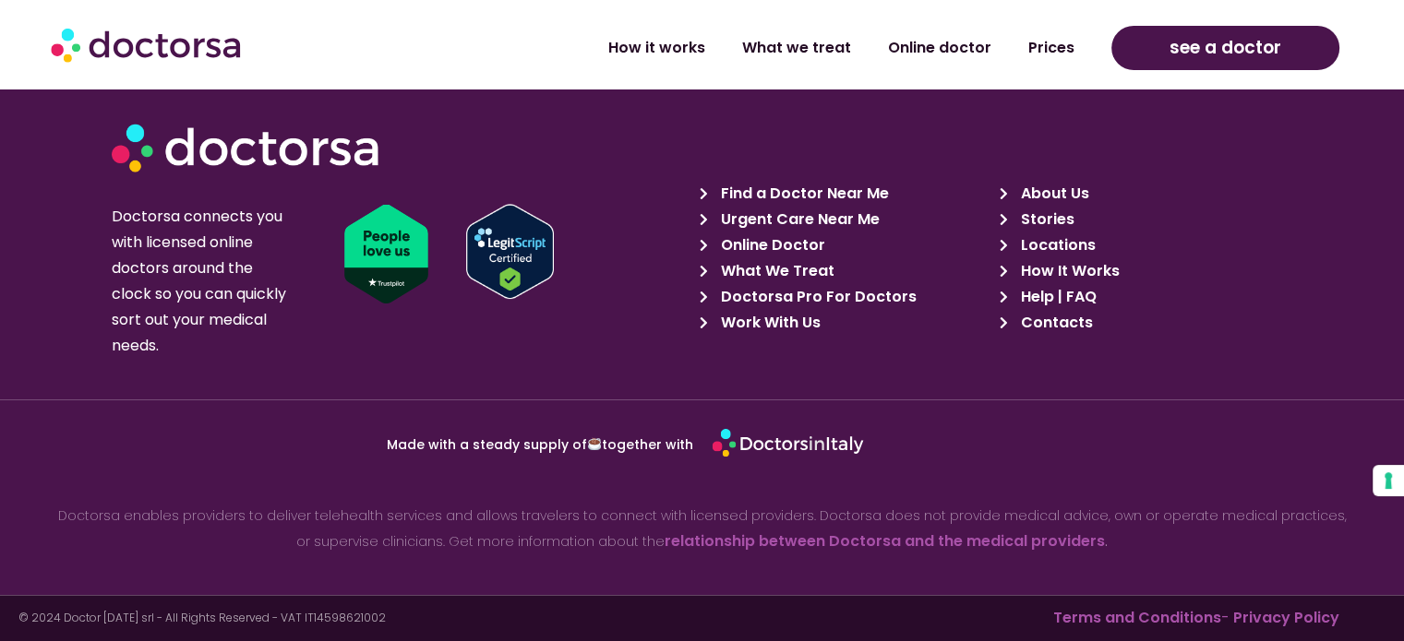
click at [1071, 195] on span "About Us" at bounding box center [1051, 194] width 73 height 26
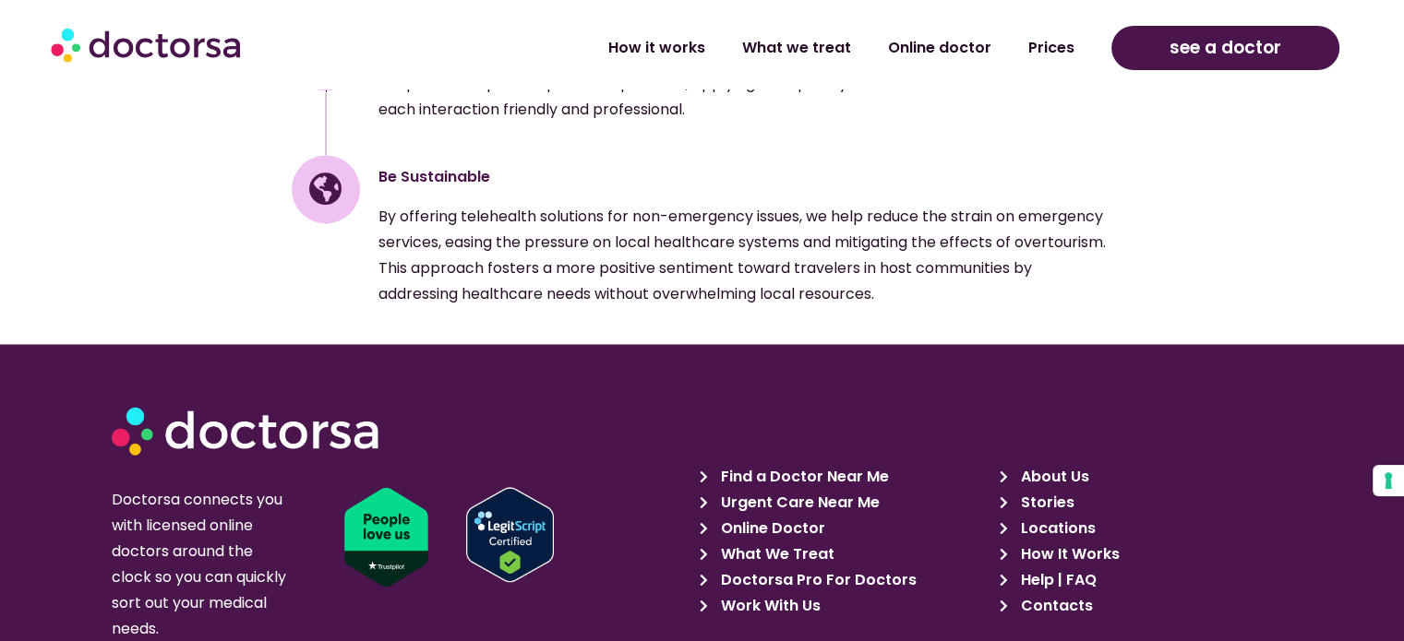
scroll to position [3045, 0]
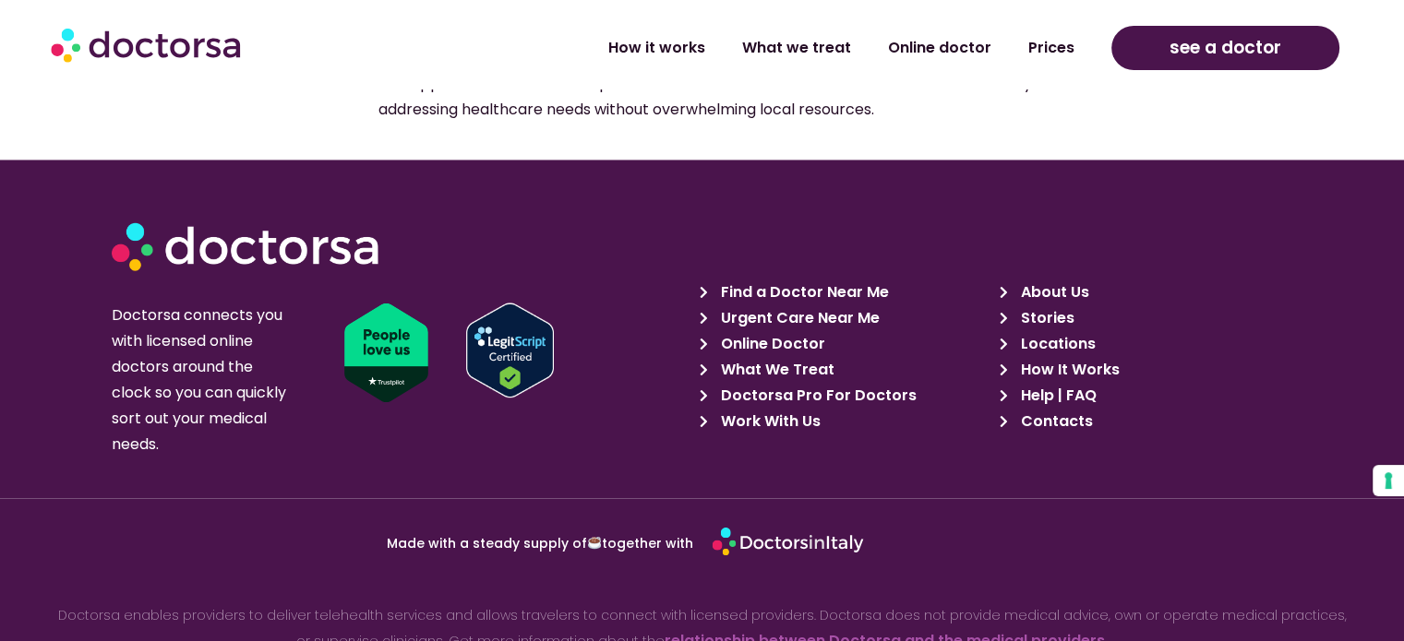
click at [1078, 331] on span "Locations" at bounding box center [1054, 344] width 79 height 26
